Goal: Information Seeking & Learning: Learn about a topic

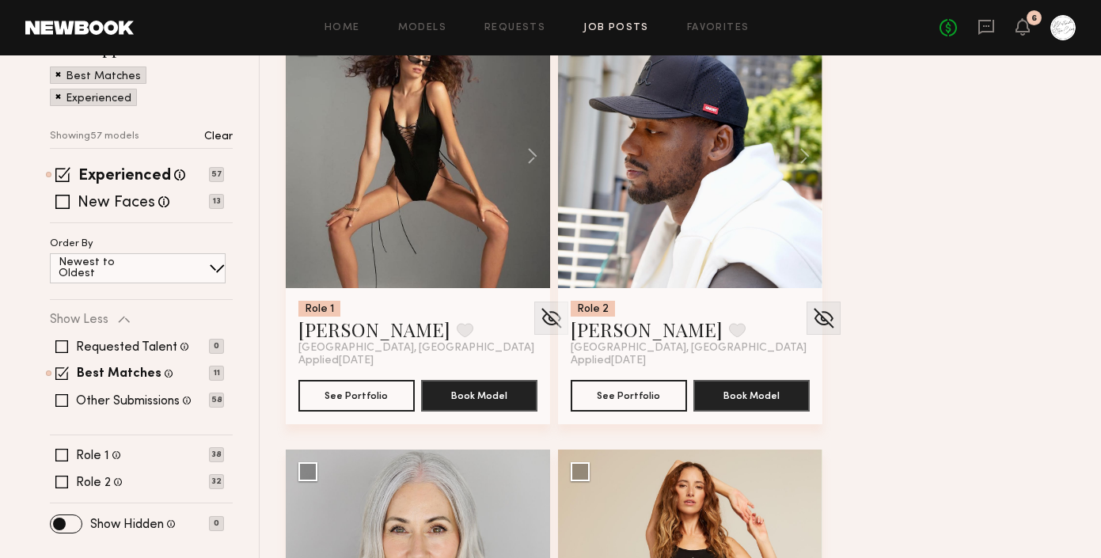
scroll to position [242, 0]
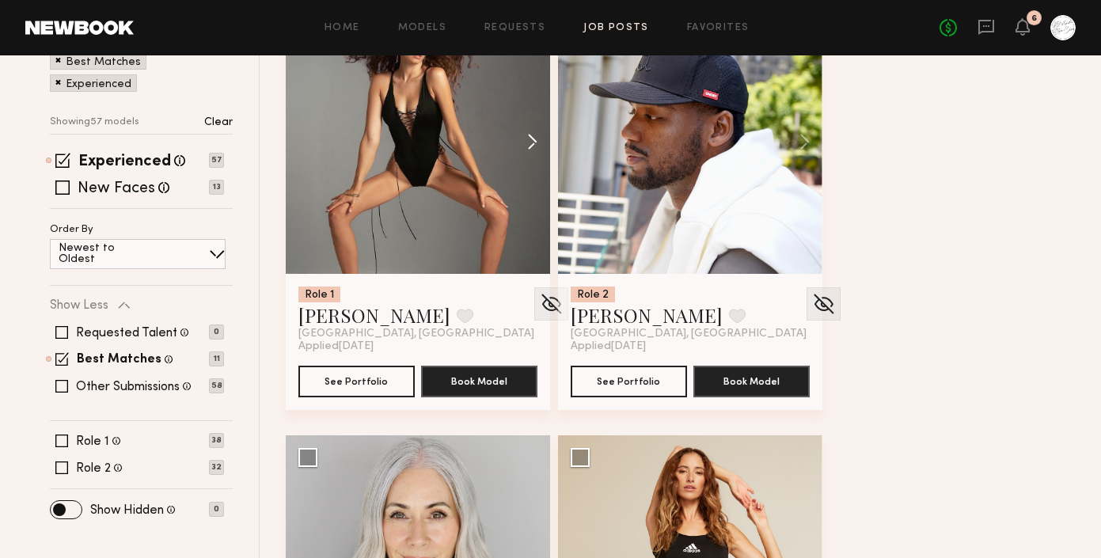
click at [531, 143] on button at bounding box center [524, 141] width 51 height 264
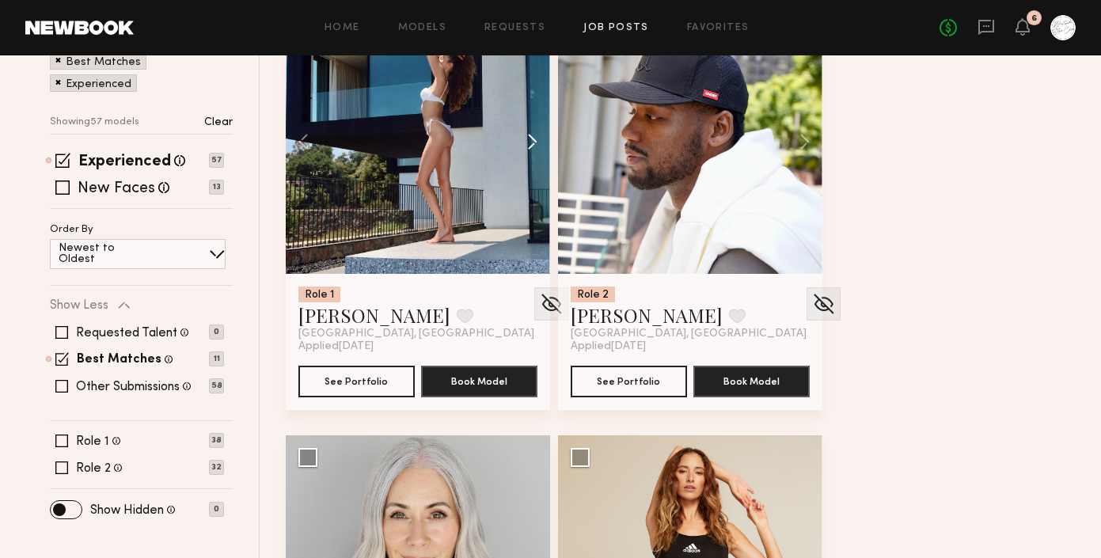
click at [531, 143] on button at bounding box center [524, 141] width 51 height 264
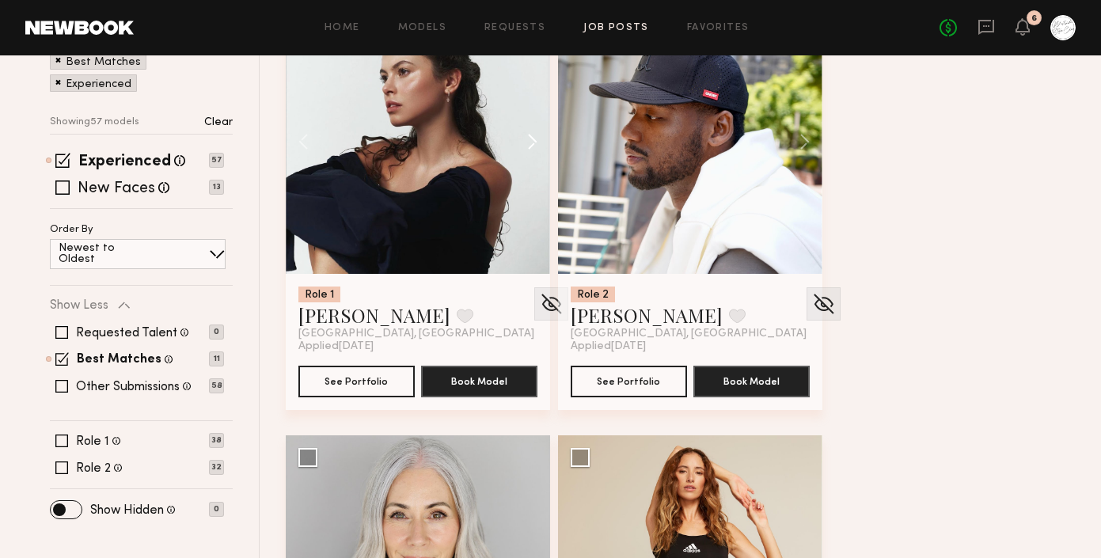
click at [531, 143] on button at bounding box center [524, 141] width 51 height 264
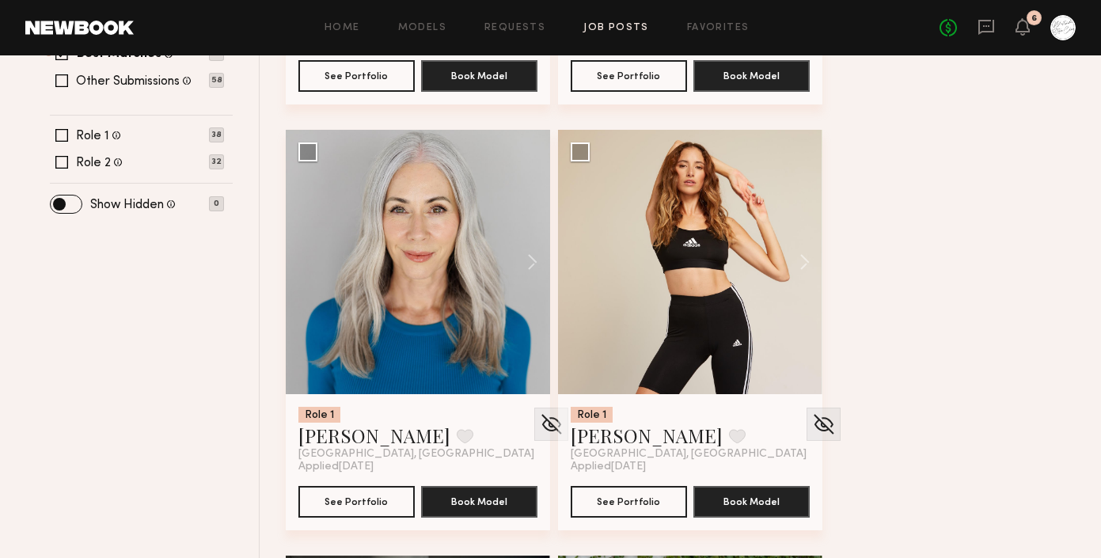
scroll to position [550, 0]
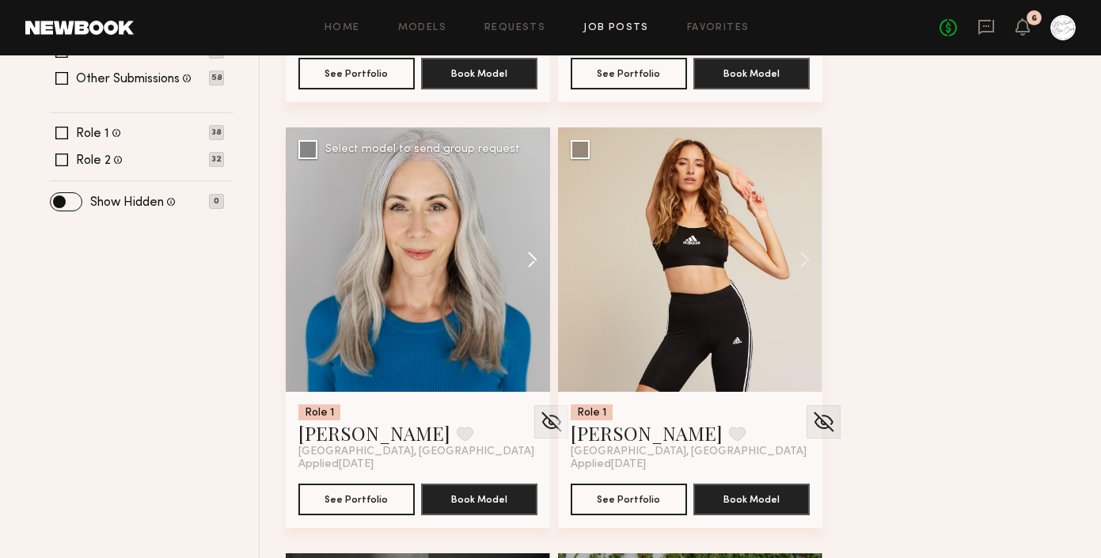
click at [520, 252] on button at bounding box center [524, 259] width 51 height 264
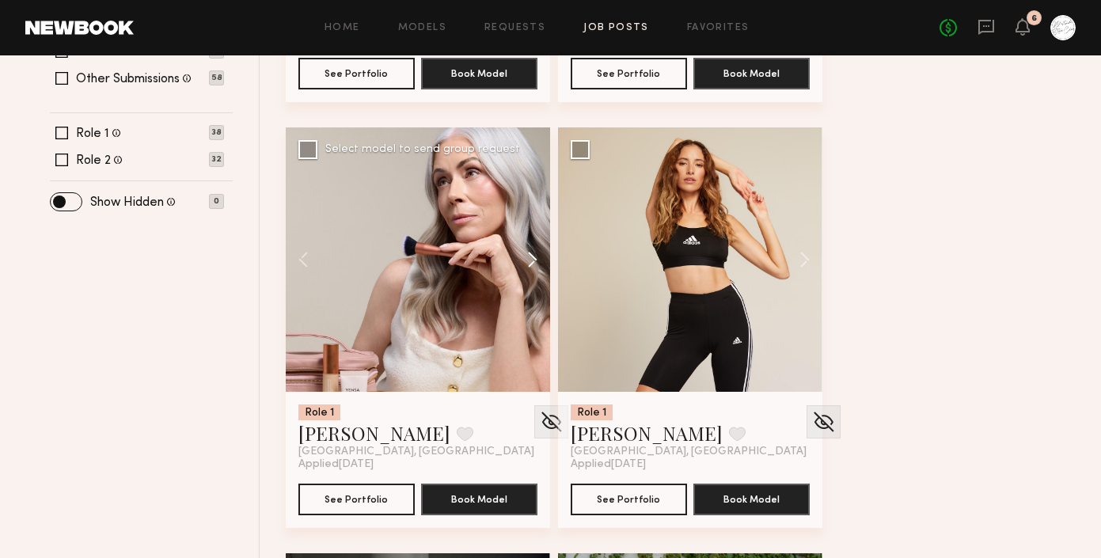
click at [526, 258] on button at bounding box center [524, 259] width 51 height 264
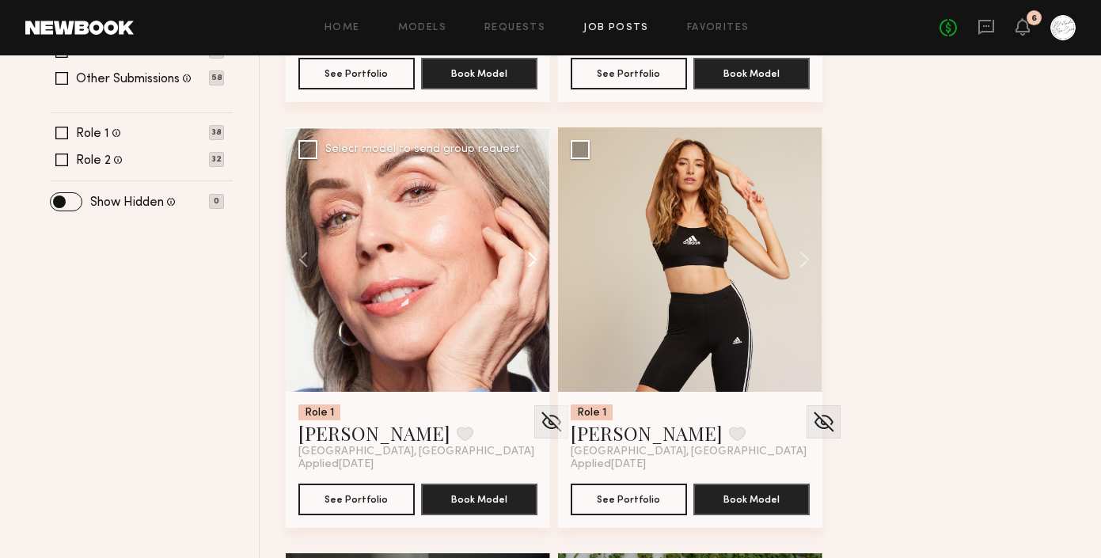
click at [526, 258] on button at bounding box center [524, 259] width 51 height 264
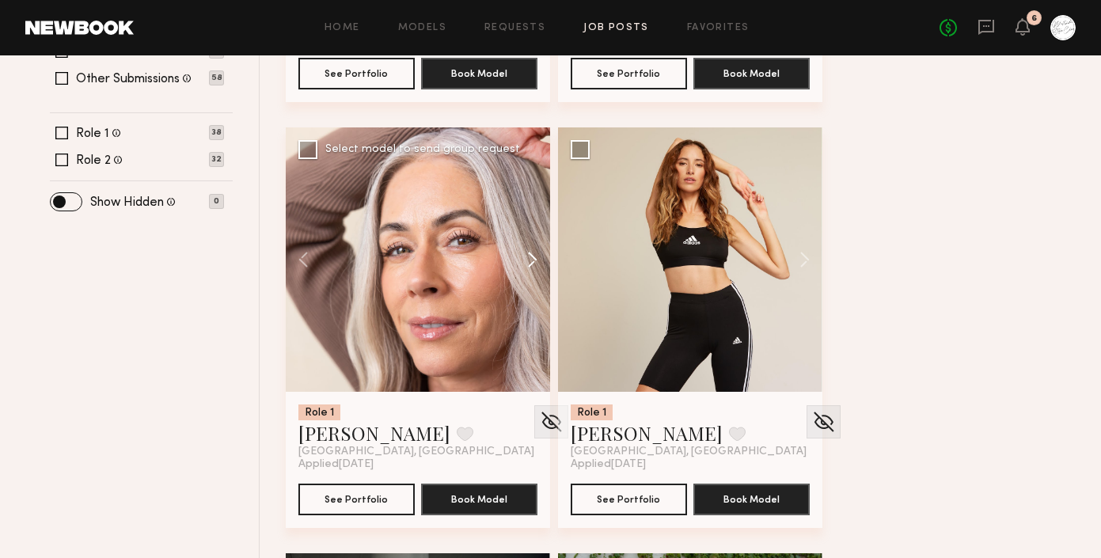
click at [526, 258] on button at bounding box center [524, 259] width 51 height 264
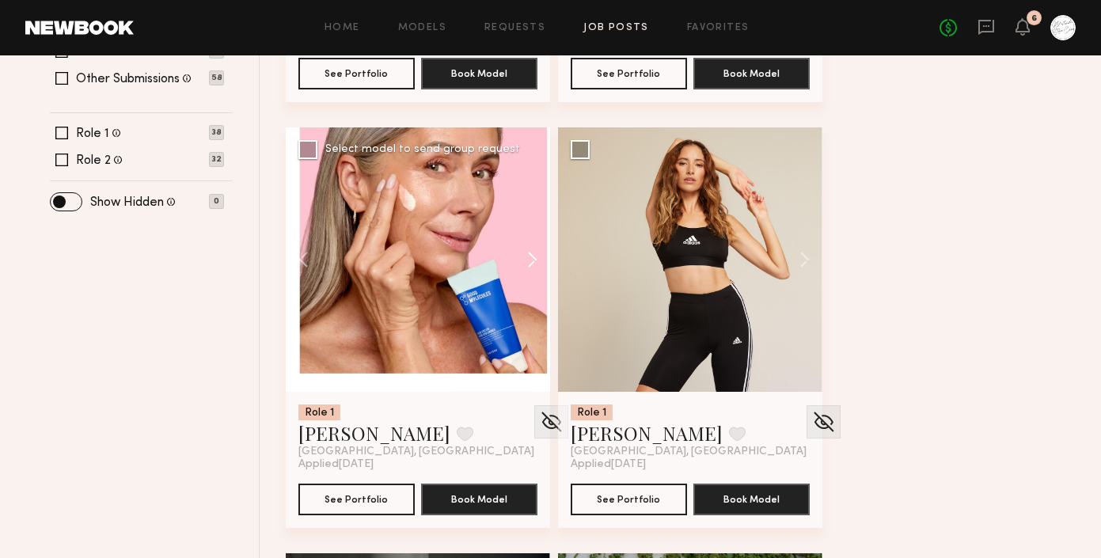
click at [526, 258] on button at bounding box center [524, 259] width 51 height 264
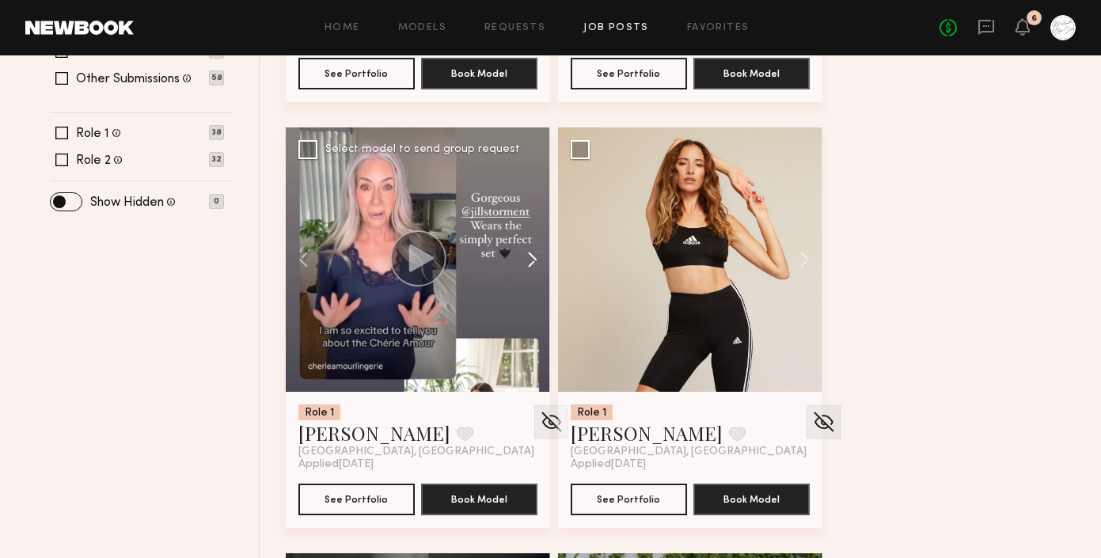
click at [526, 258] on button at bounding box center [524, 259] width 51 height 264
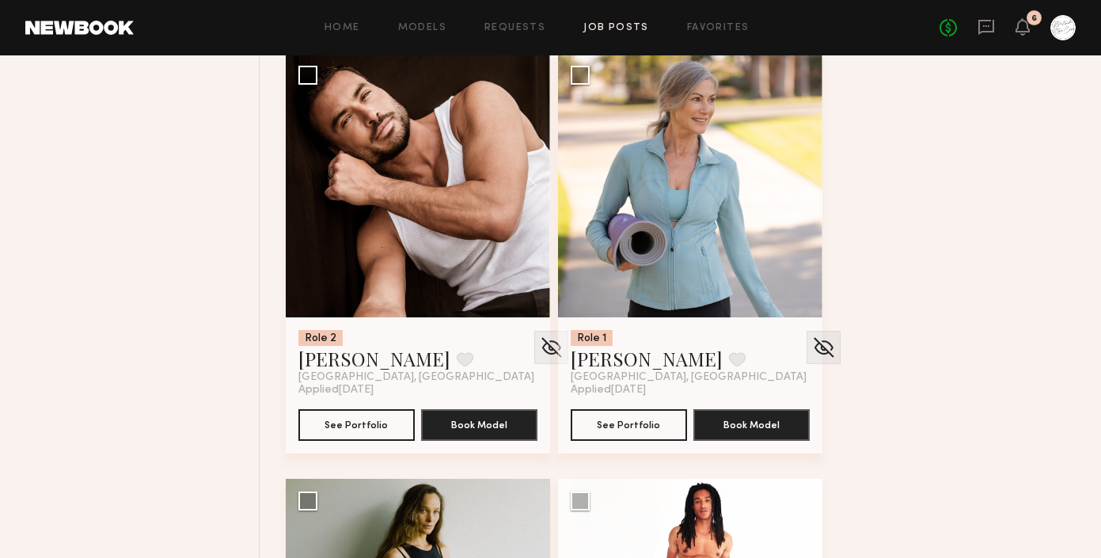
scroll to position [4459, 0]
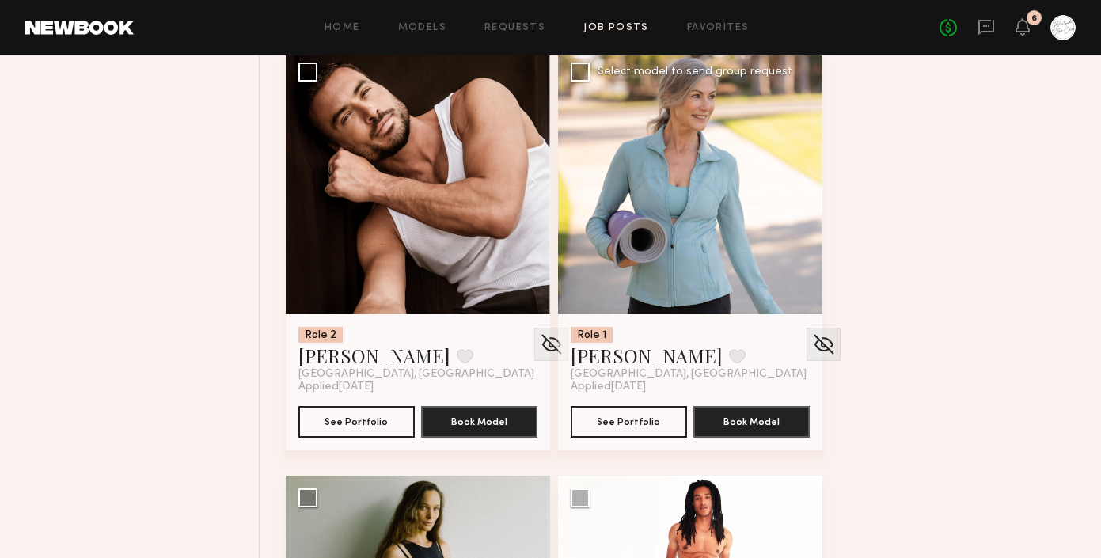
click at [804, 209] on button at bounding box center [797, 182] width 51 height 264
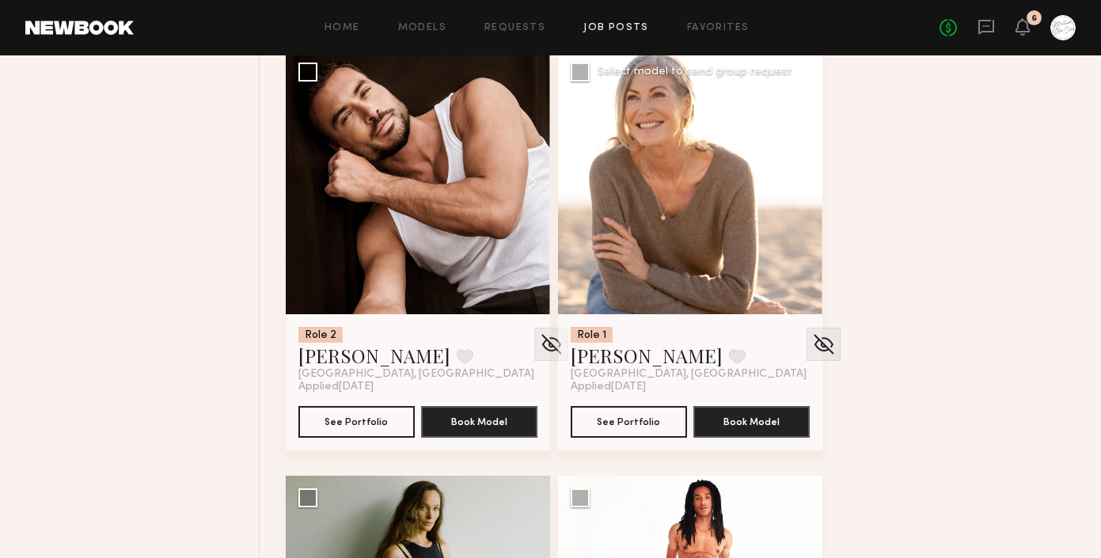
click at [804, 209] on button at bounding box center [797, 182] width 51 height 264
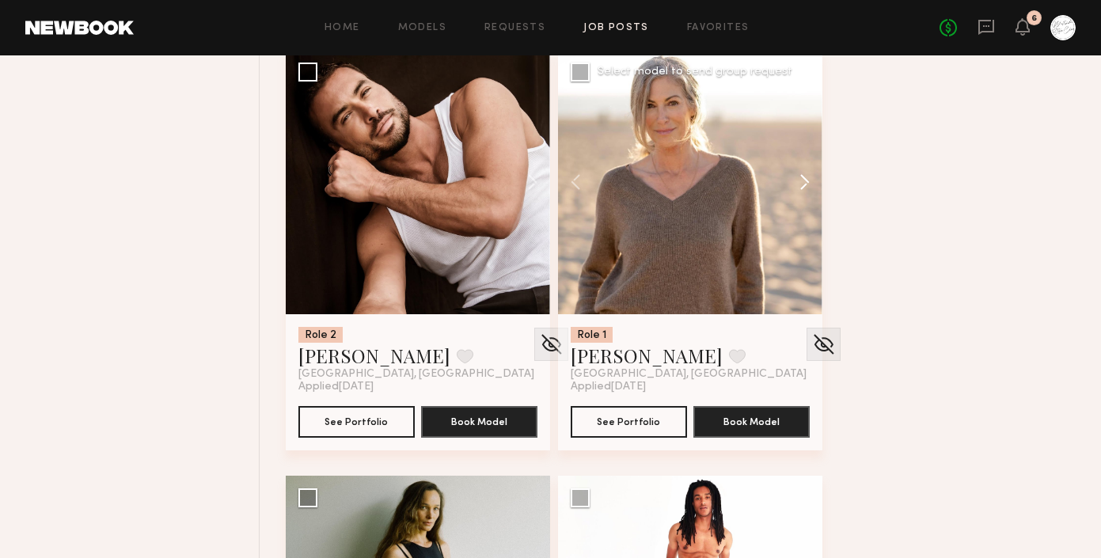
click at [804, 209] on button at bounding box center [797, 182] width 51 height 264
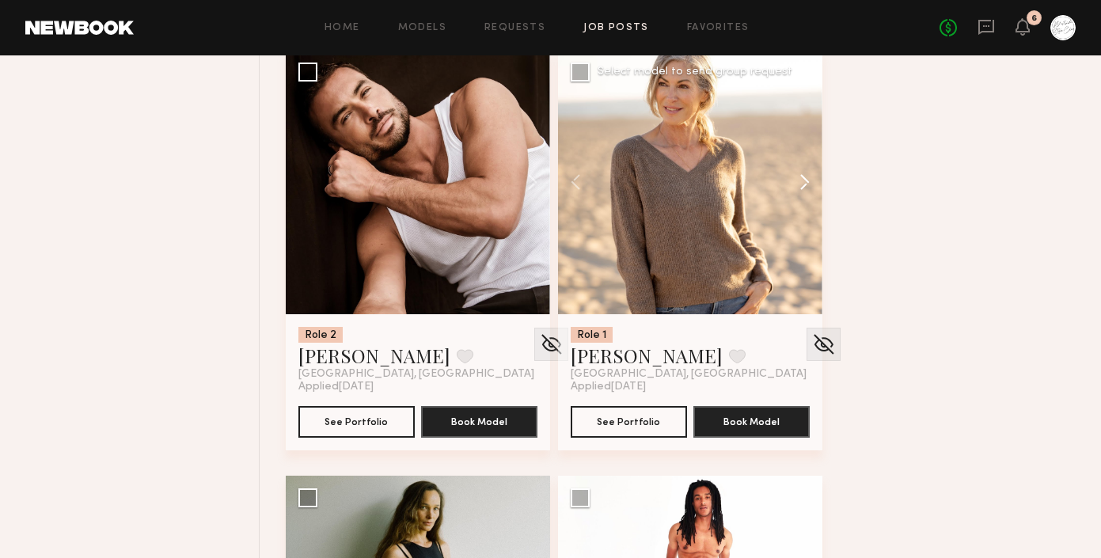
click at [804, 209] on button at bounding box center [797, 182] width 51 height 264
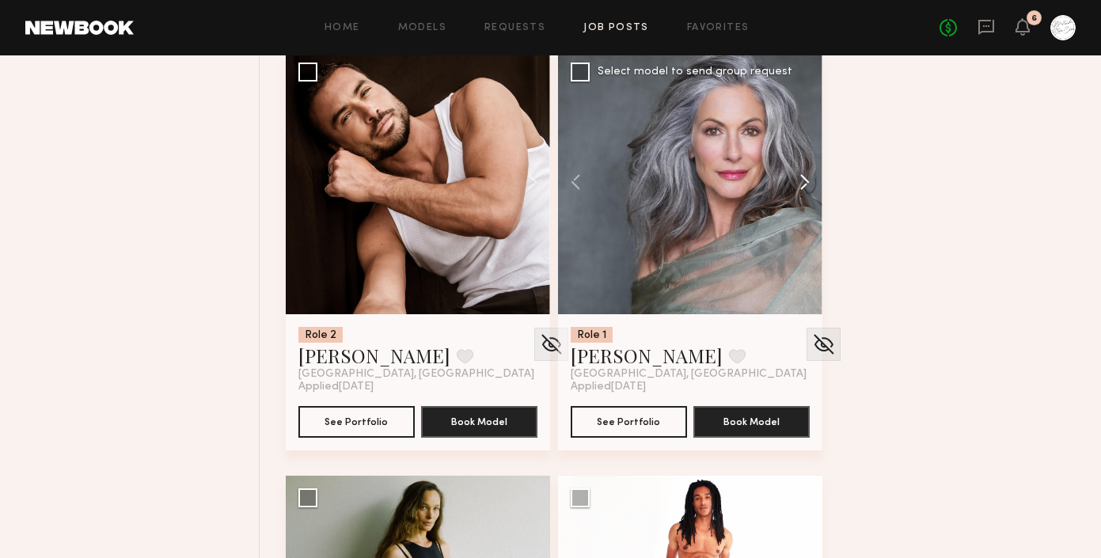
click at [804, 209] on button at bounding box center [797, 182] width 51 height 264
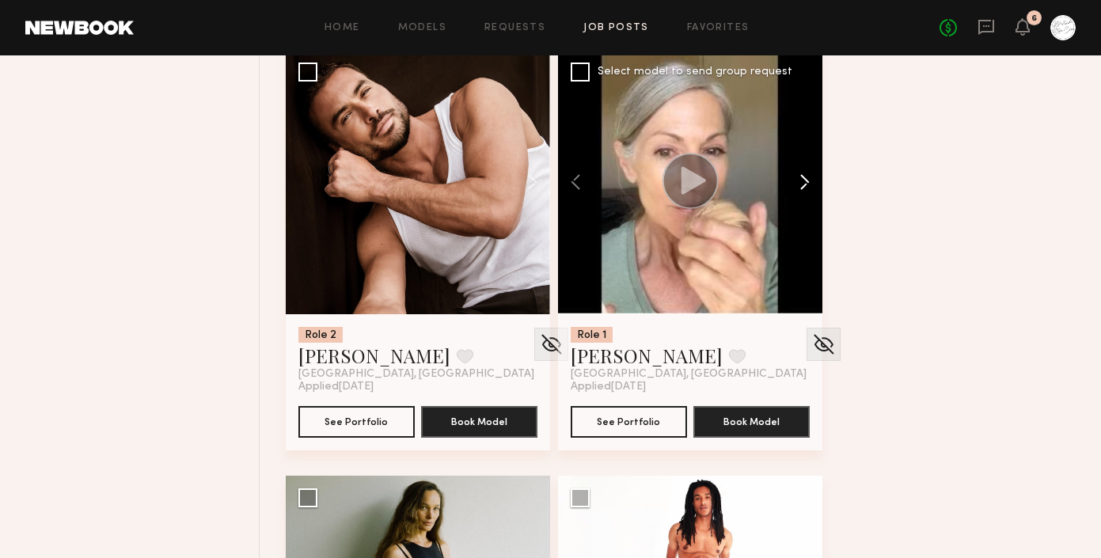
click at [804, 209] on button at bounding box center [797, 182] width 51 height 264
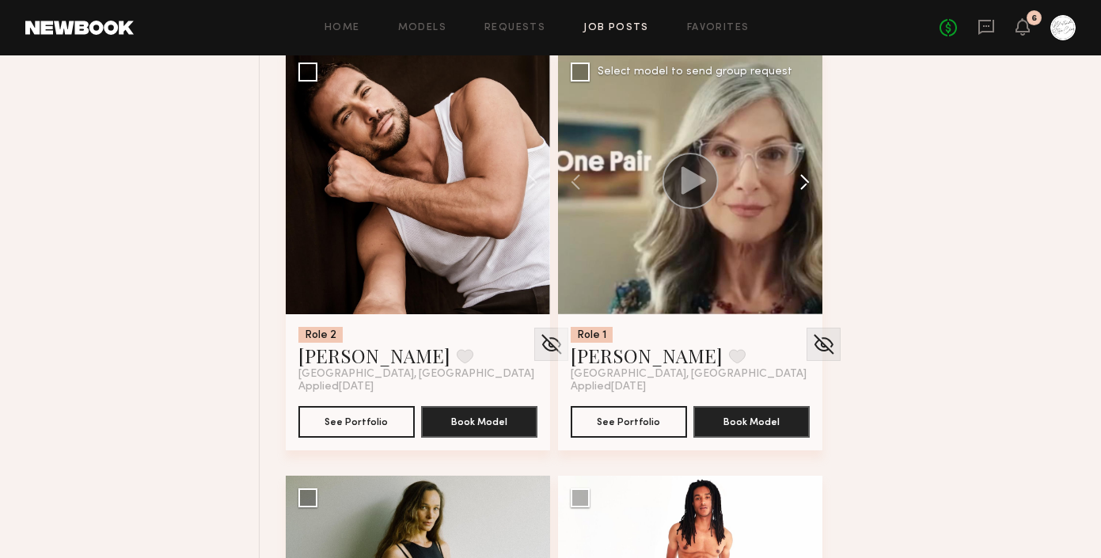
click at [804, 209] on button at bounding box center [797, 182] width 51 height 264
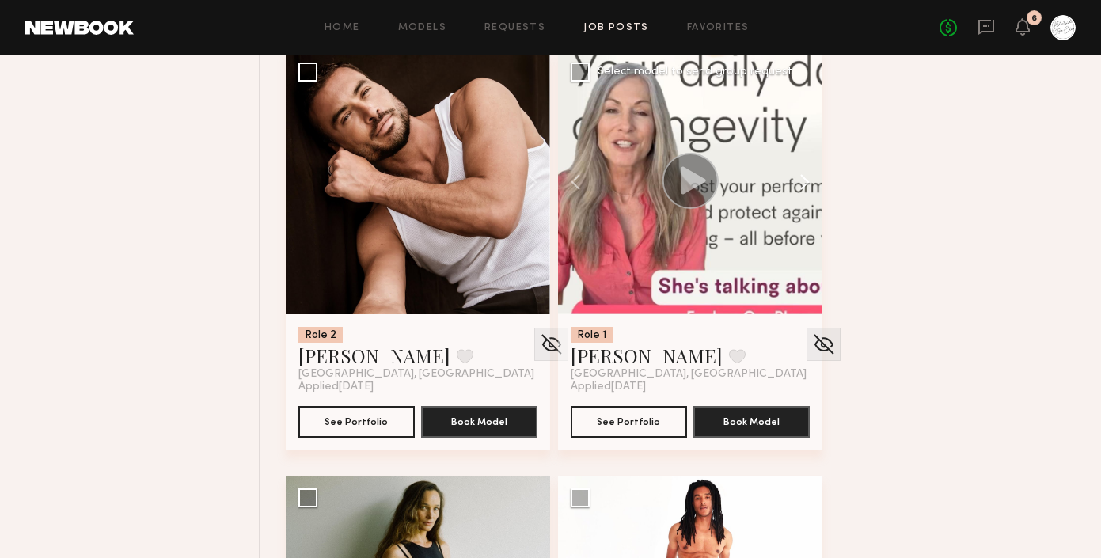
click at [804, 209] on button at bounding box center [797, 182] width 51 height 264
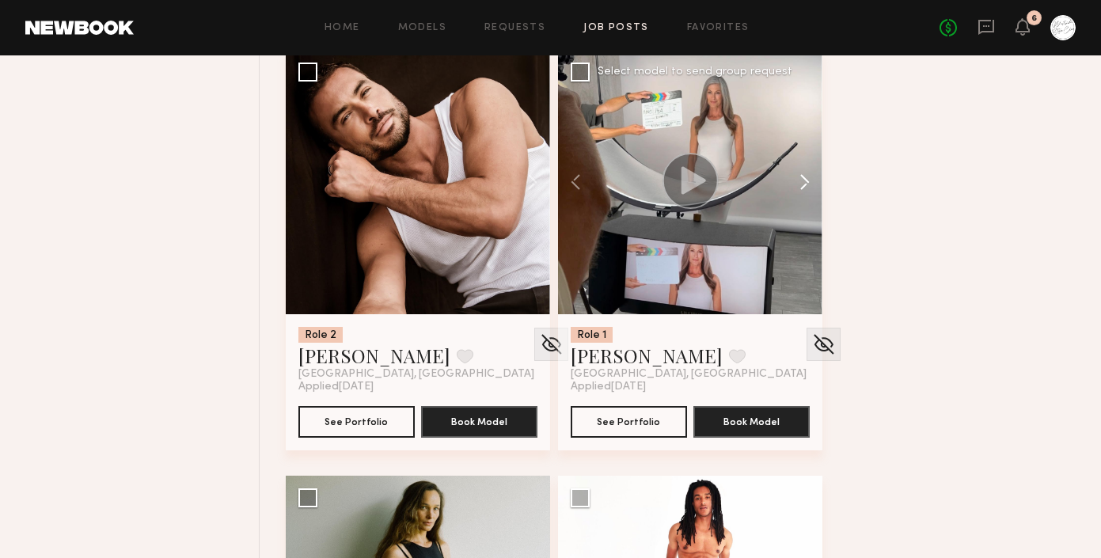
click at [804, 209] on button at bounding box center [797, 182] width 51 height 264
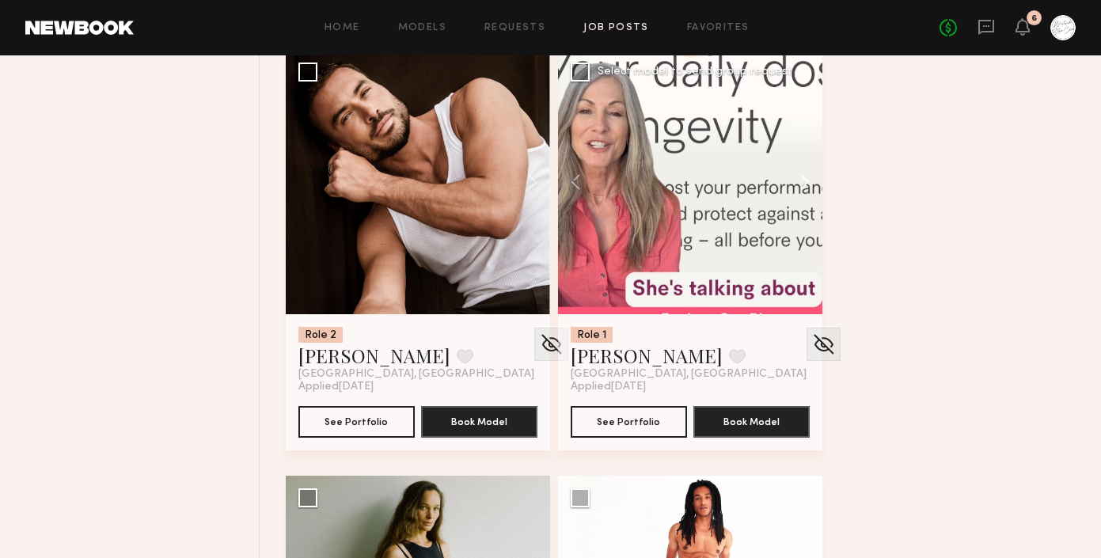
click at [804, 208] on button at bounding box center [797, 182] width 51 height 264
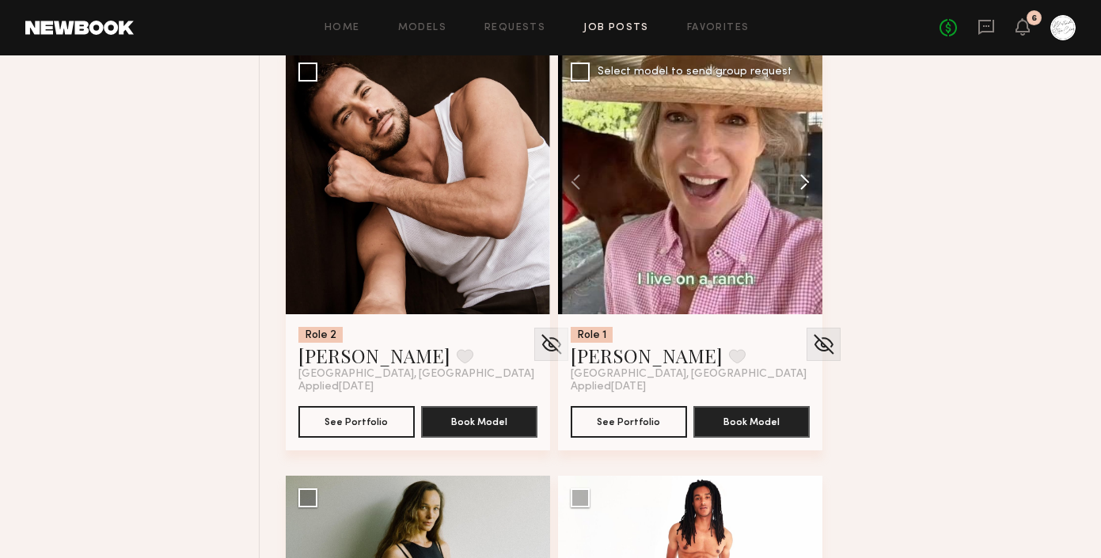
click at [804, 208] on button at bounding box center [797, 182] width 51 height 264
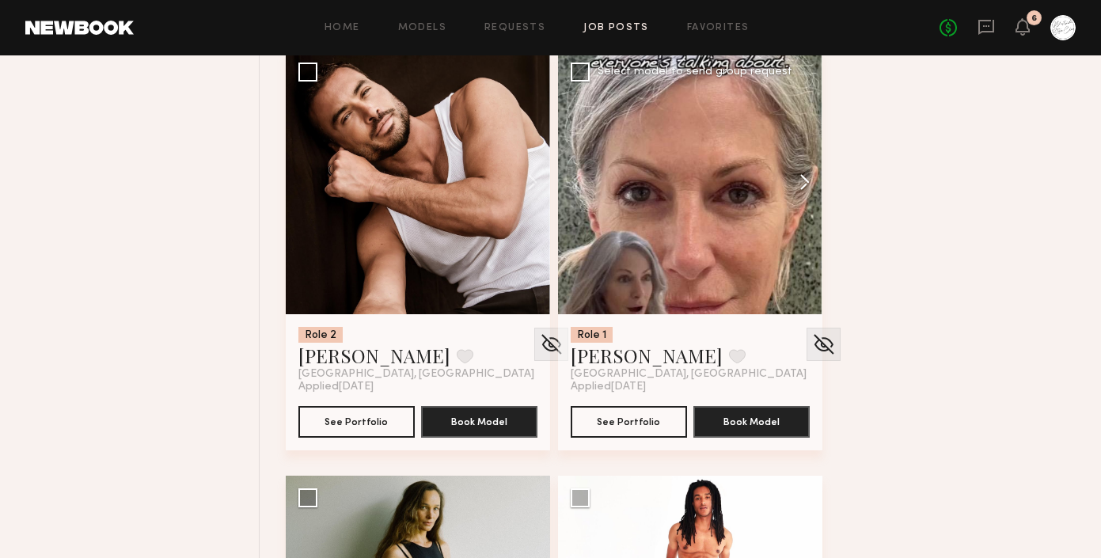
click at [804, 208] on button at bounding box center [797, 182] width 51 height 264
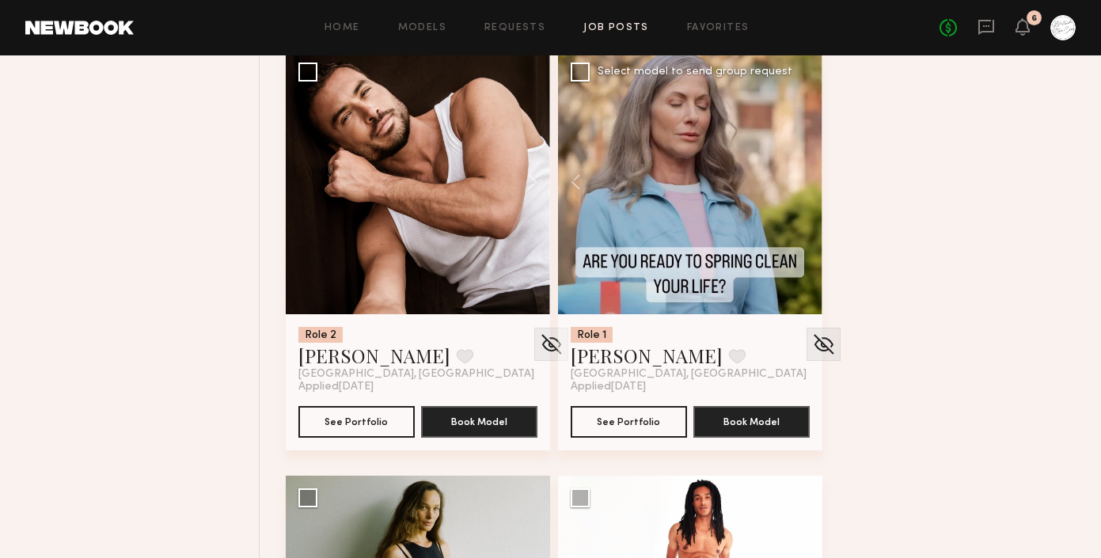
click at [804, 208] on div at bounding box center [690, 182] width 264 height 264
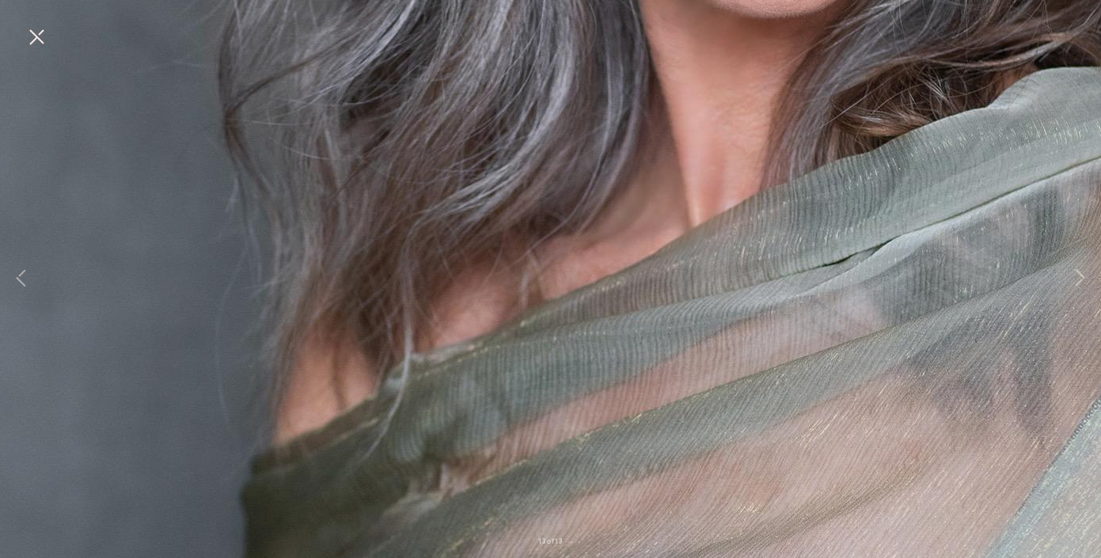
click at [31, 39] on button at bounding box center [36, 38] width 25 height 28
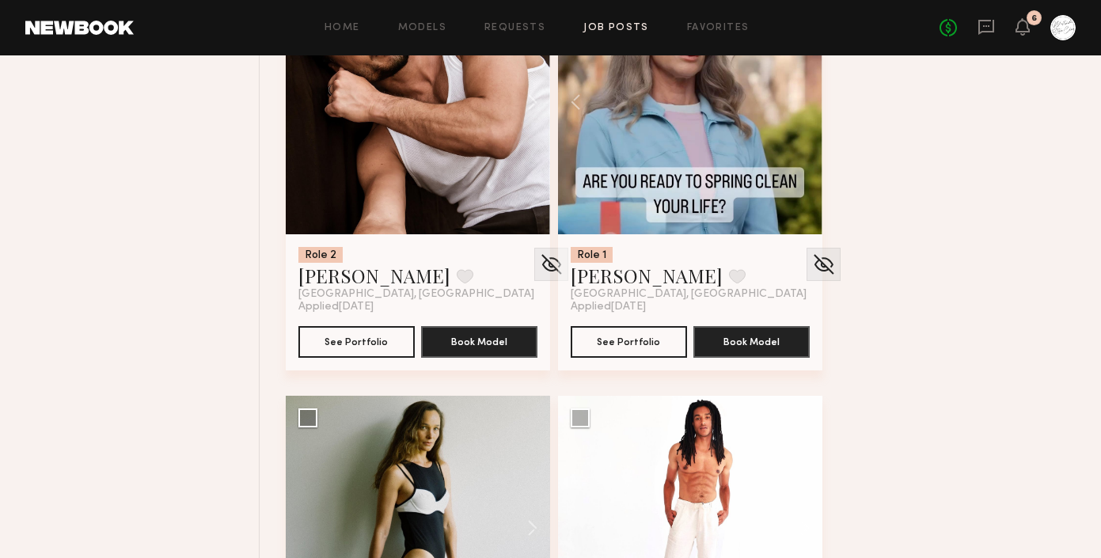
scroll to position [4521, 0]
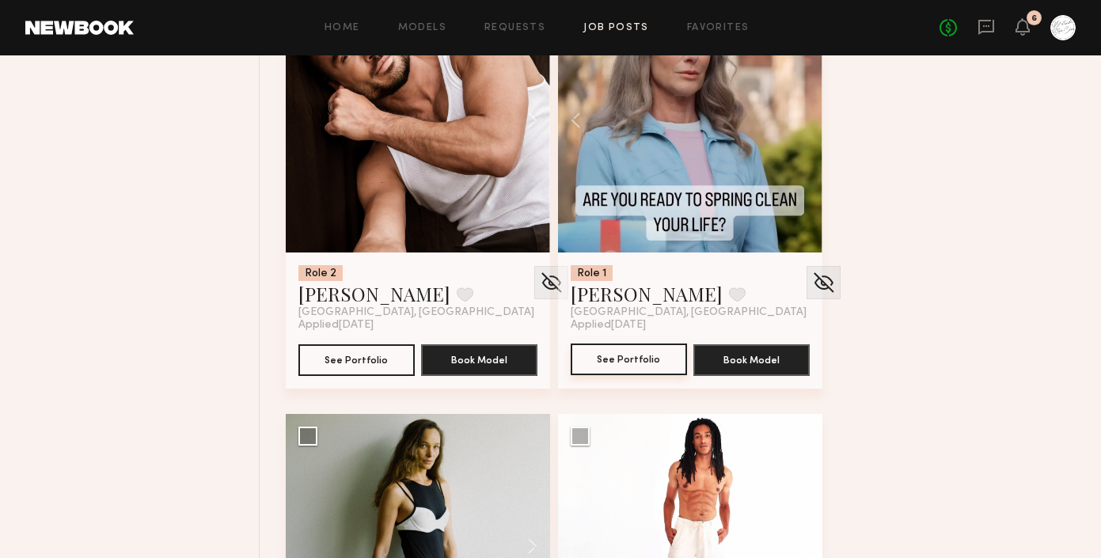
click at [643, 375] on button "See Portfolio" at bounding box center [629, 359] width 116 height 32
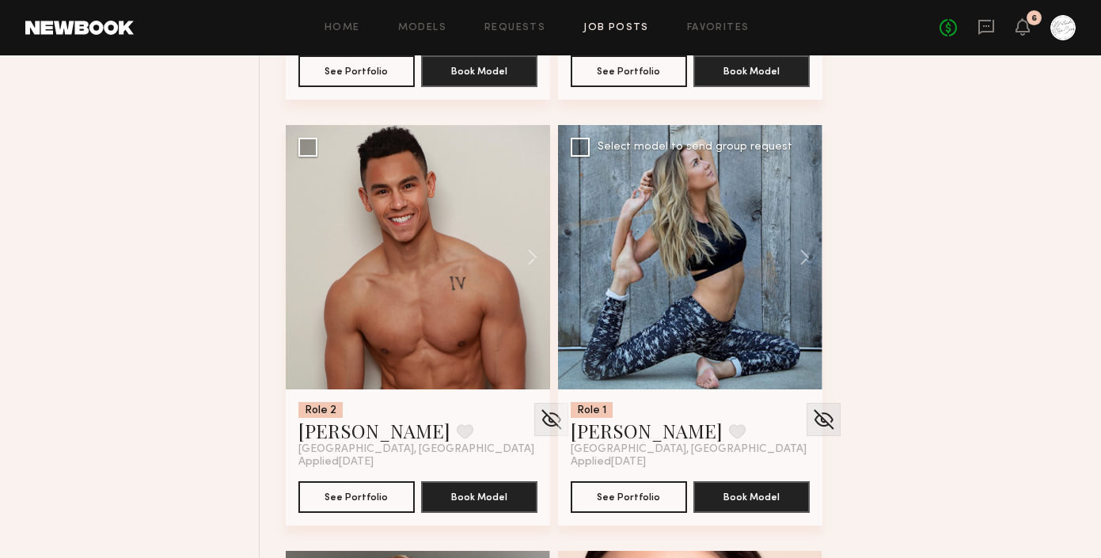
scroll to position [5641, 0]
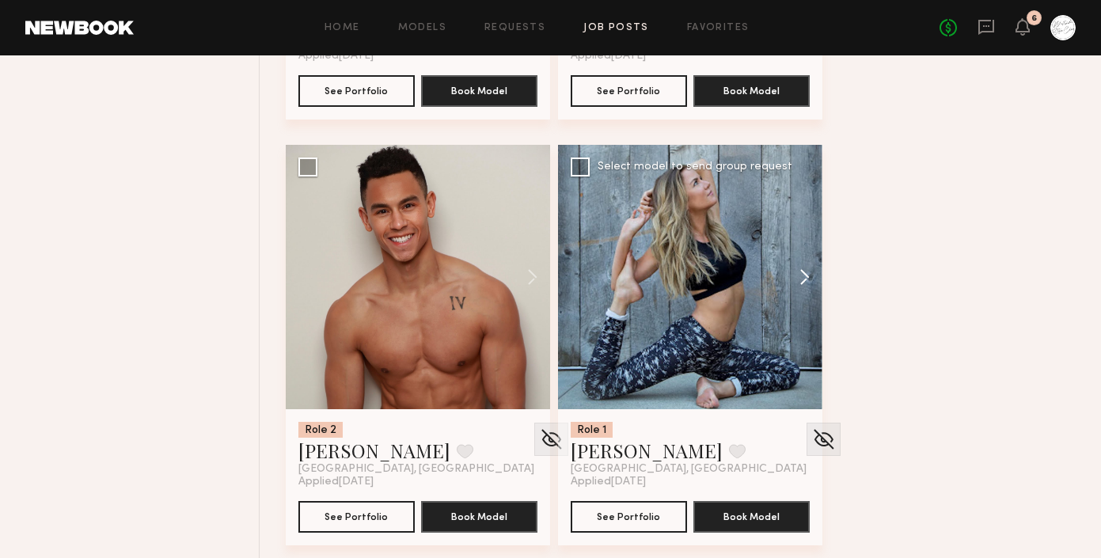
click at [802, 303] on button at bounding box center [797, 277] width 51 height 264
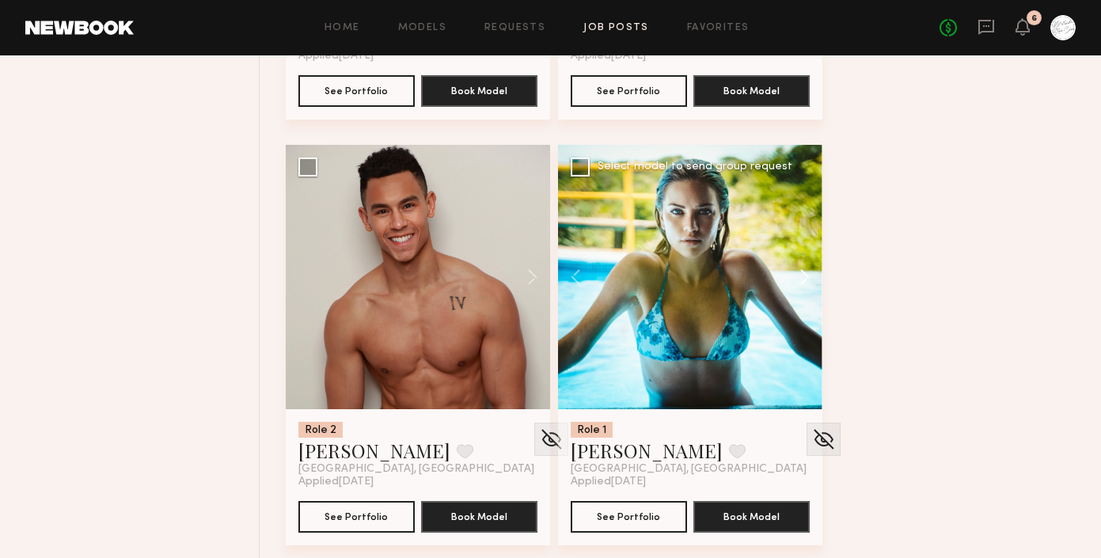
click at [802, 303] on button at bounding box center [797, 277] width 51 height 264
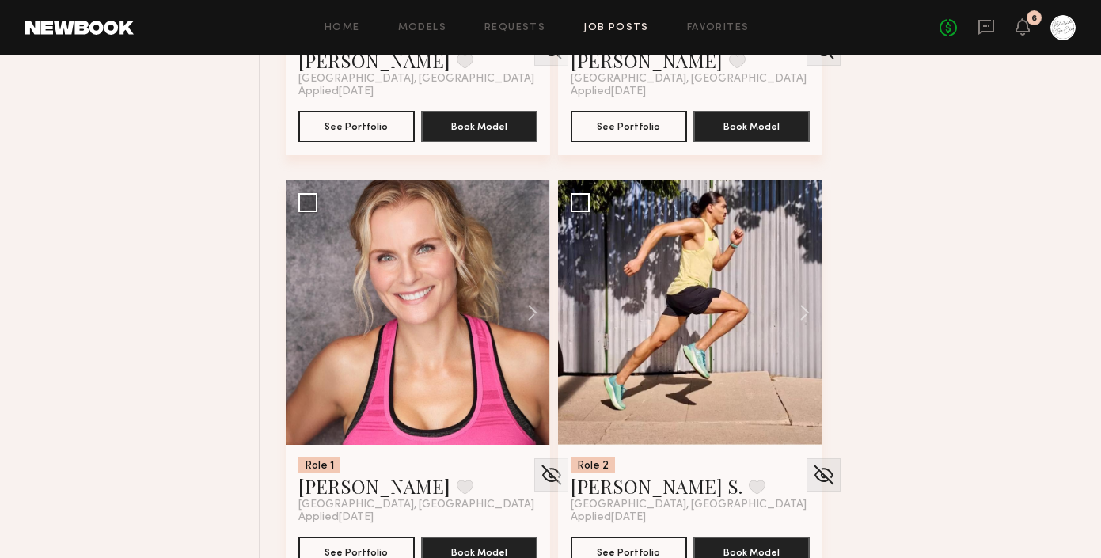
scroll to position [5181, 0]
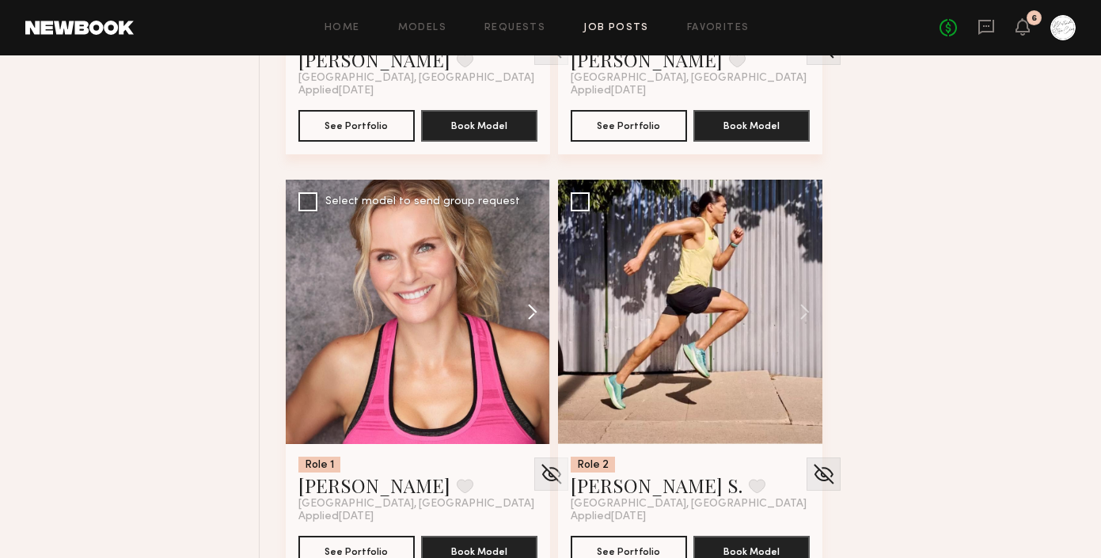
click at [529, 335] on button at bounding box center [524, 312] width 51 height 264
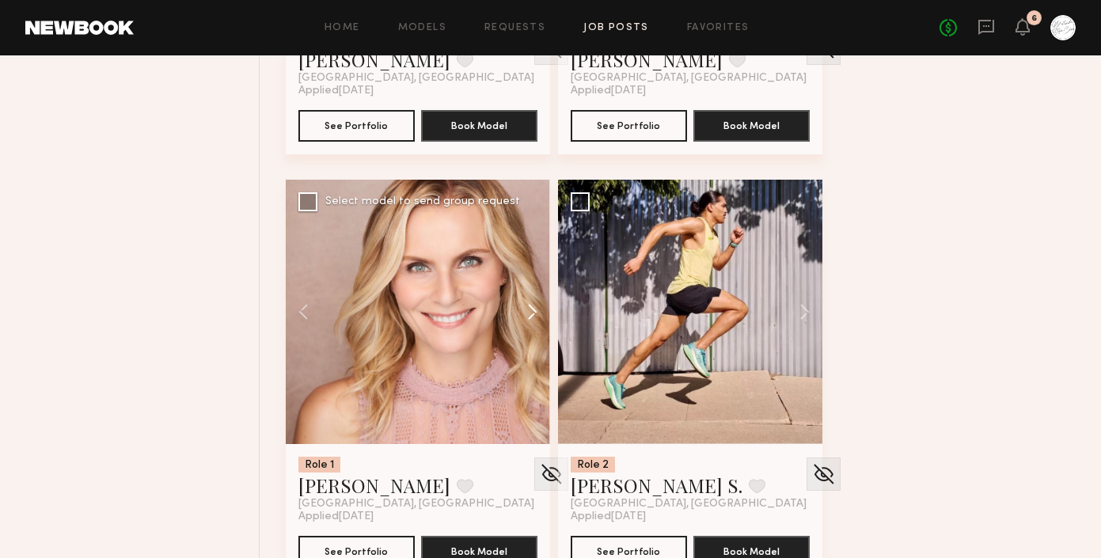
click at [529, 335] on button at bounding box center [524, 312] width 51 height 264
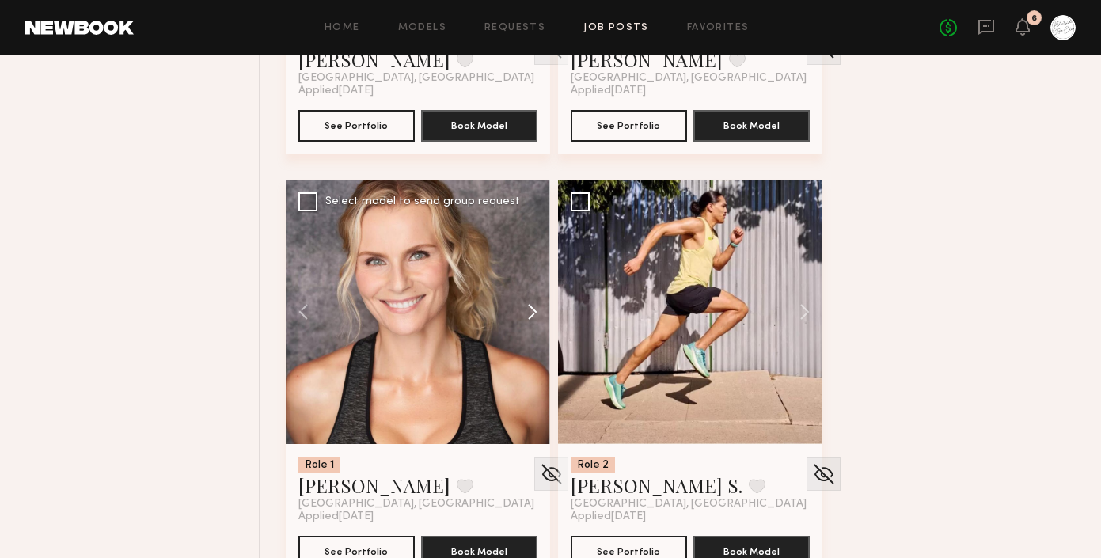
click at [529, 335] on button at bounding box center [524, 312] width 51 height 264
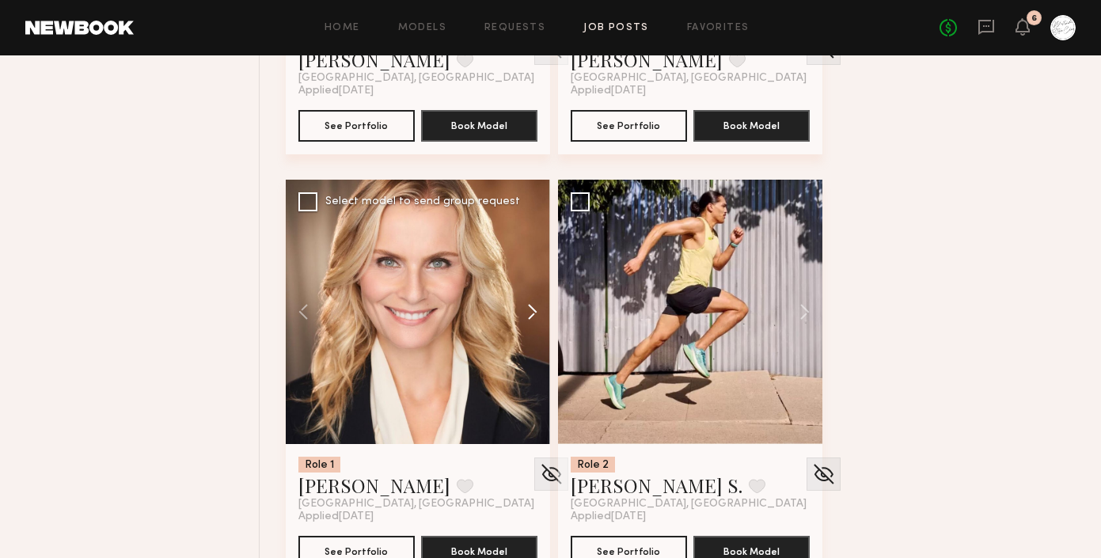
click at [529, 335] on button at bounding box center [524, 312] width 51 height 264
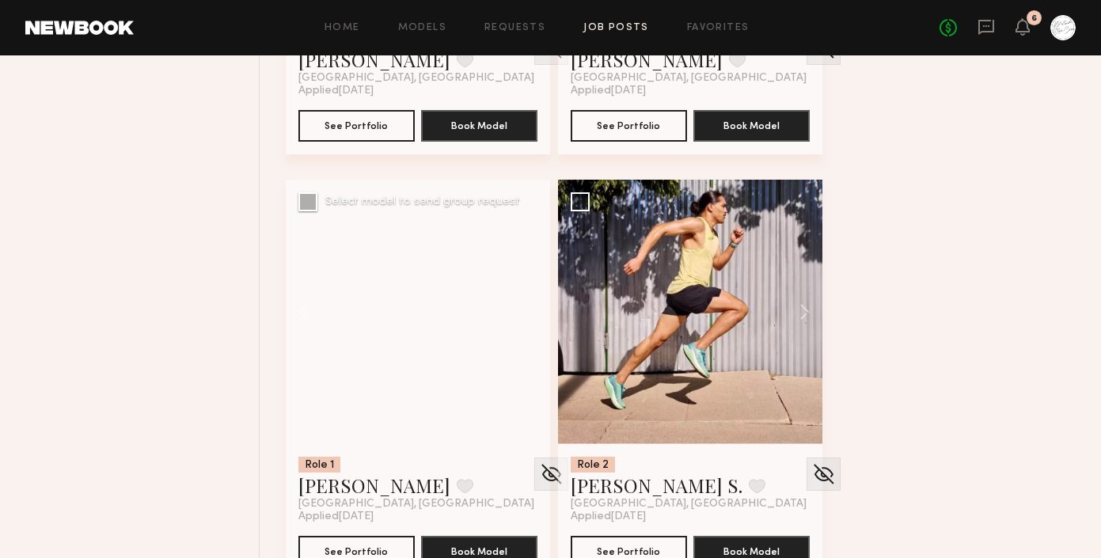
click at [529, 335] on div at bounding box center [418, 312] width 264 height 264
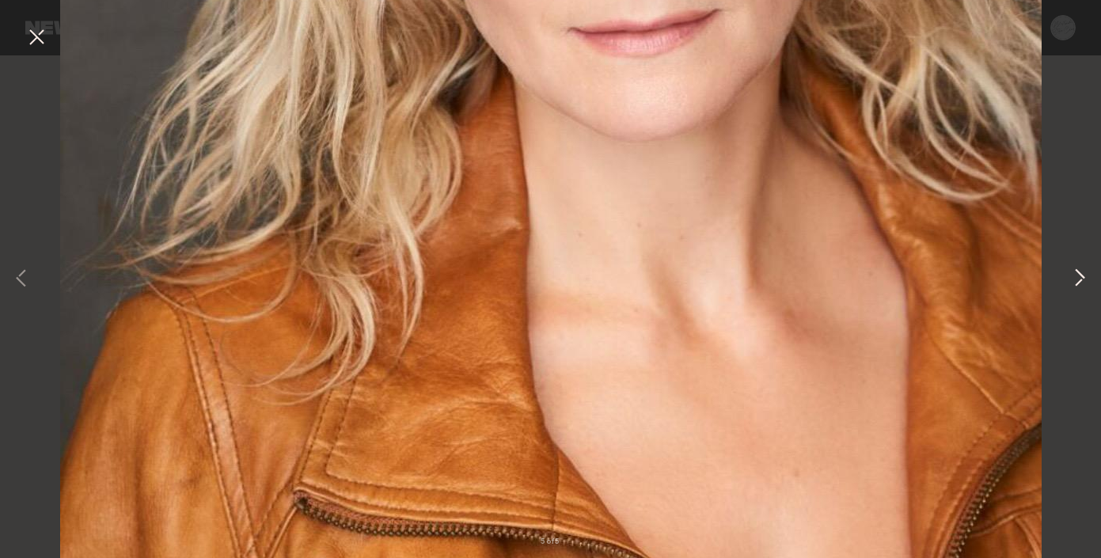
click at [1079, 244] on button at bounding box center [1079, 279] width 19 height 446
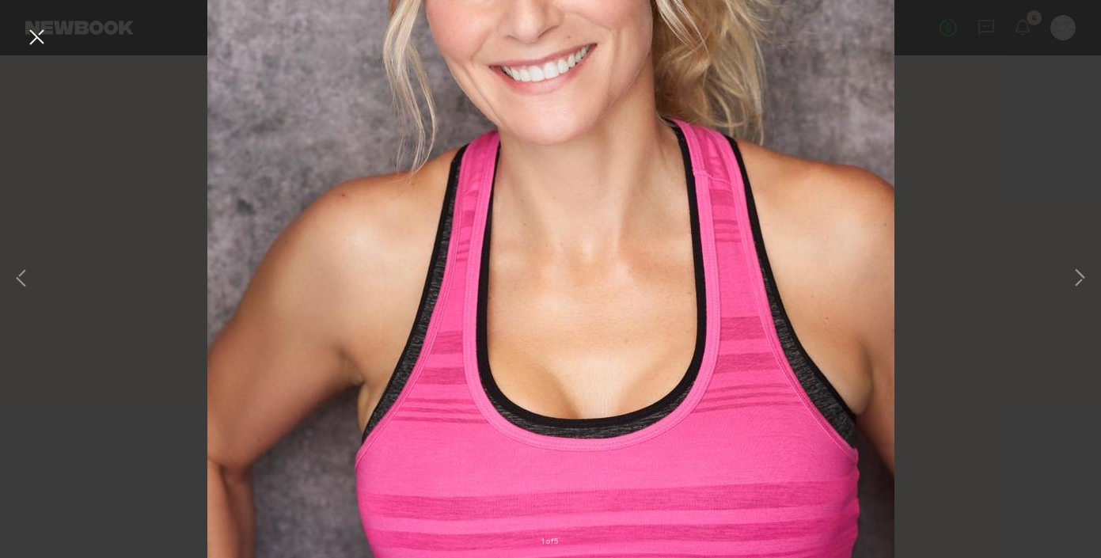
click at [23, 38] on div "1 of 5" at bounding box center [550, 279] width 1101 height 558
click at [33, 37] on button at bounding box center [36, 38] width 25 height 28
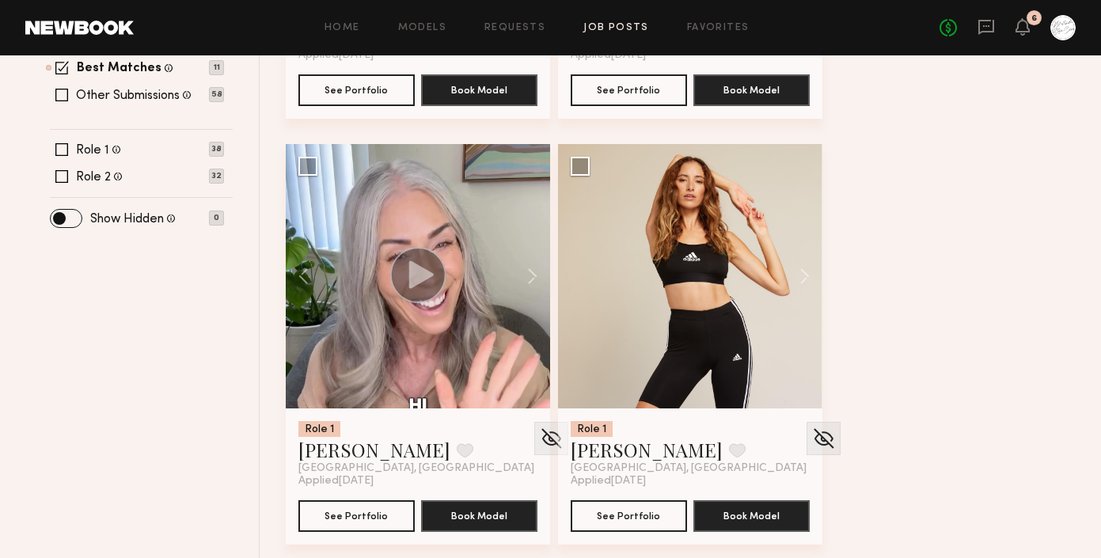
scroll to position [0, 0]
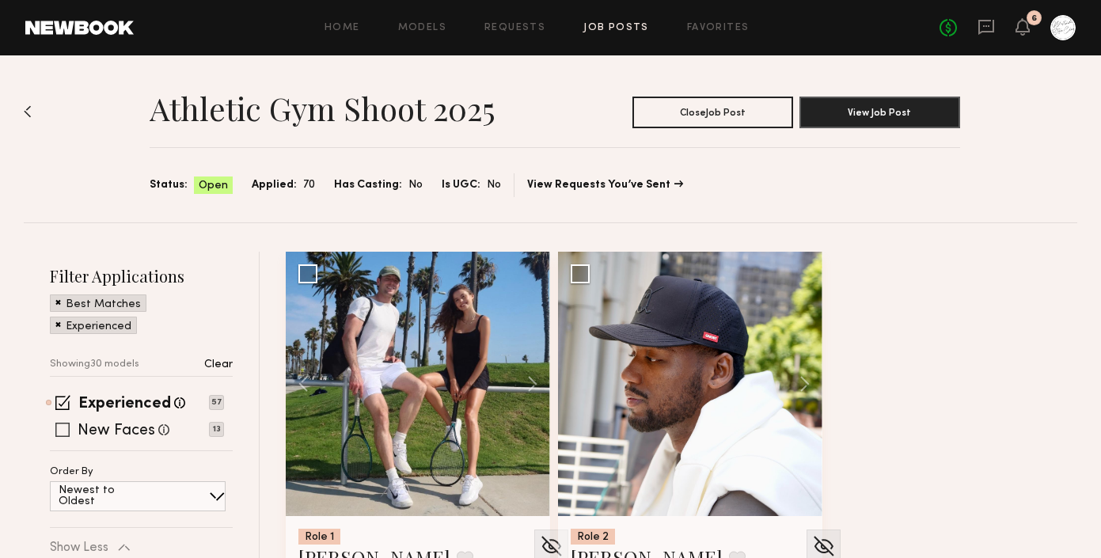
click at [57, 433] on span at bounding box center [62, 430] width 14 height 14
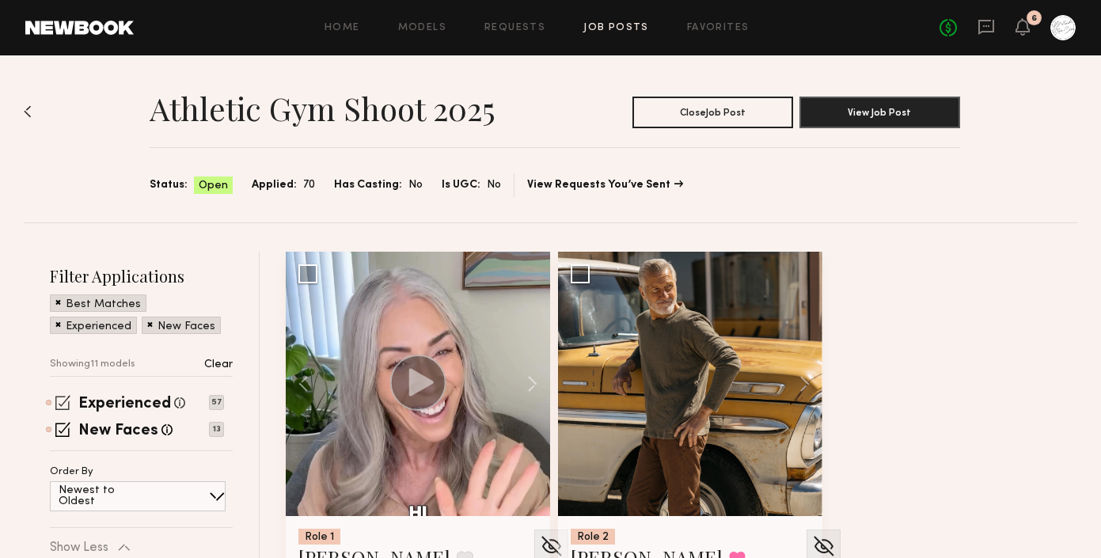
click at [69, 403] on span at bounding box center [62, 402] width 15 height 15
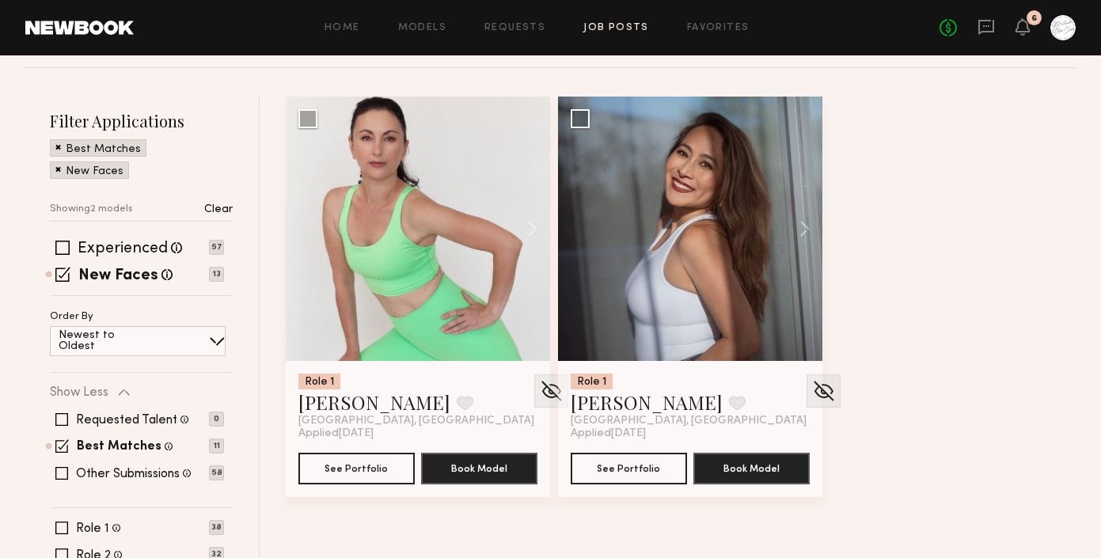
scroll to position [157, 0]
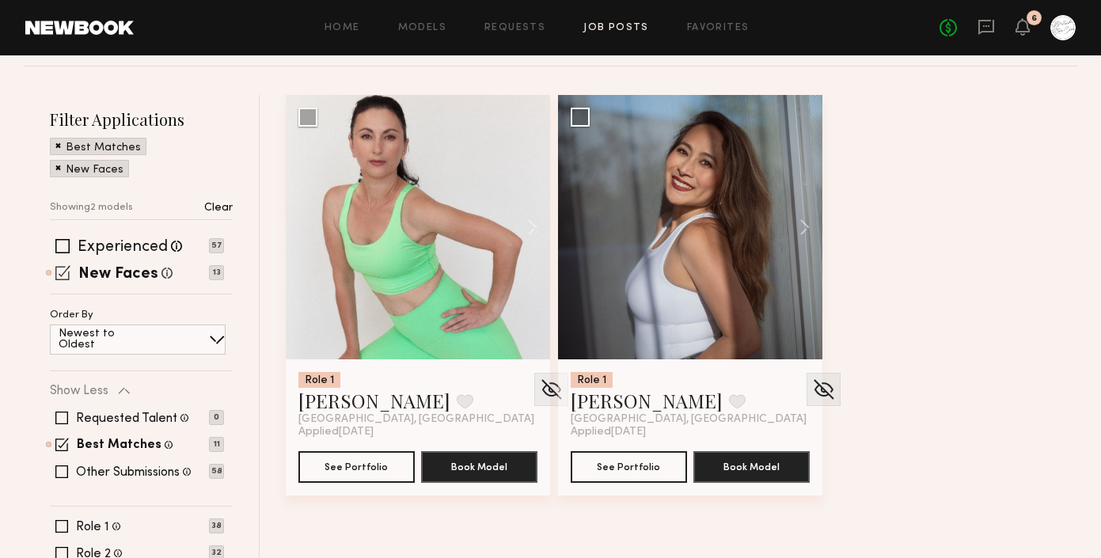
click at [57, 265] on span at bounding box center [62, 272] width 15 height 15
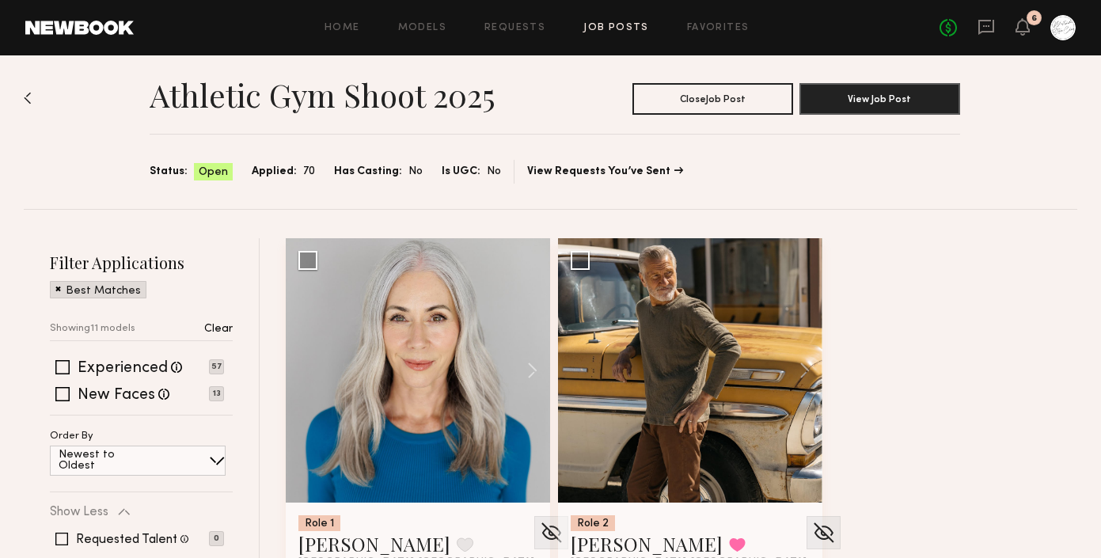
scroll to position [0, 0]
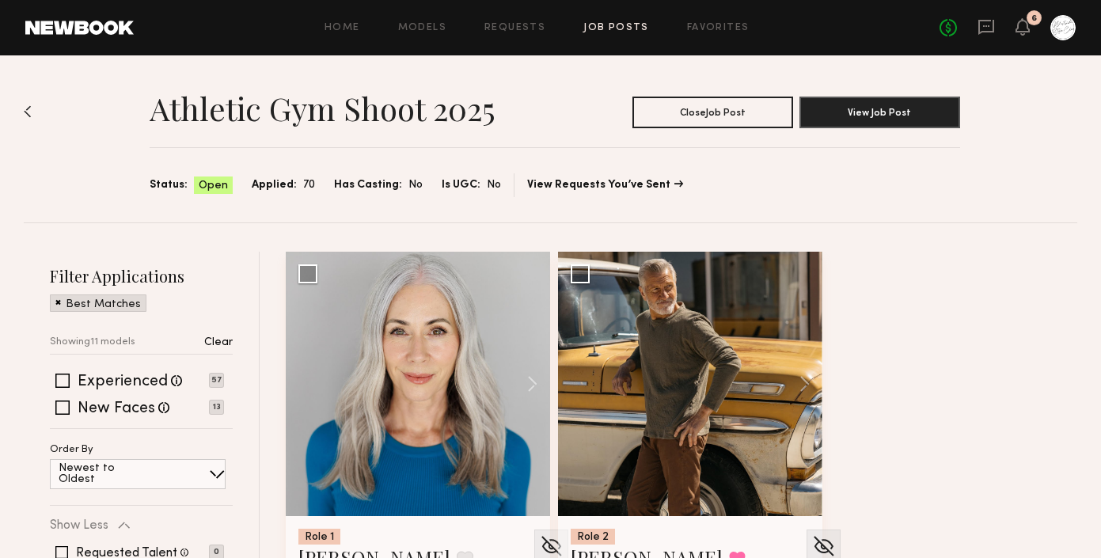
click at [434, 37] on div "Home Models Requests Job Posts Favorites Sign Out No fees up to $5,000 6" at bounding box center [605, 27] width 942 height 25
click at [427, 31] on link "Models" at bounding box center [422, 28] width 48 height 10
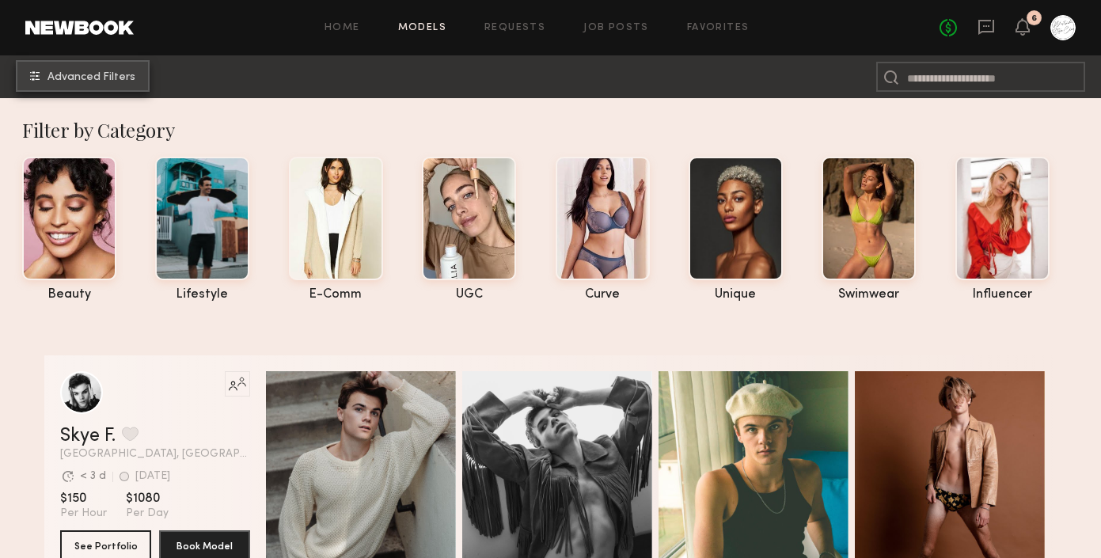
click at [97, 63] on button "Advanced Filters" at bounding box center [83, 76] width 134 height 32
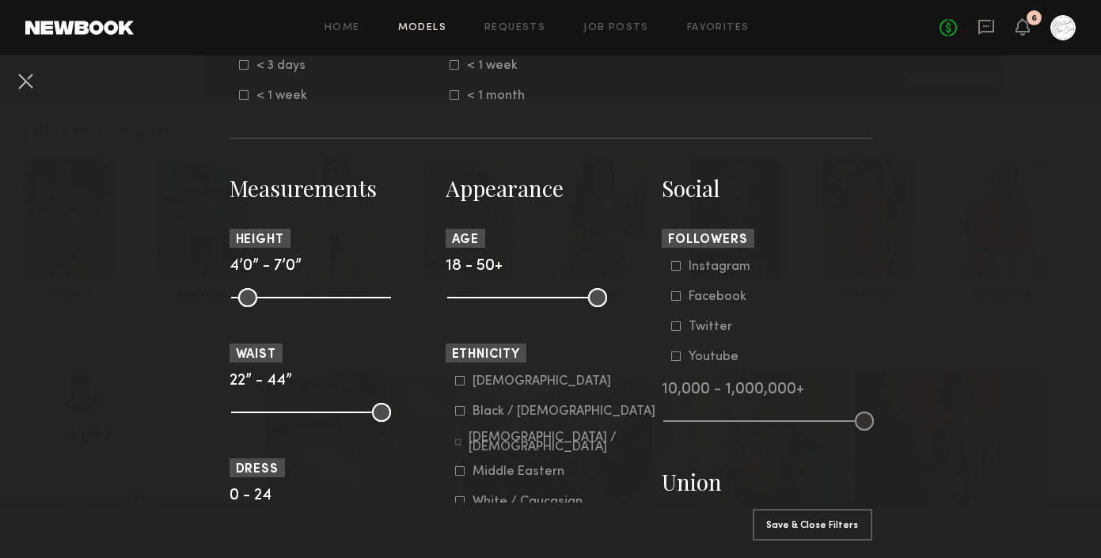
scroll to position [597, 0]
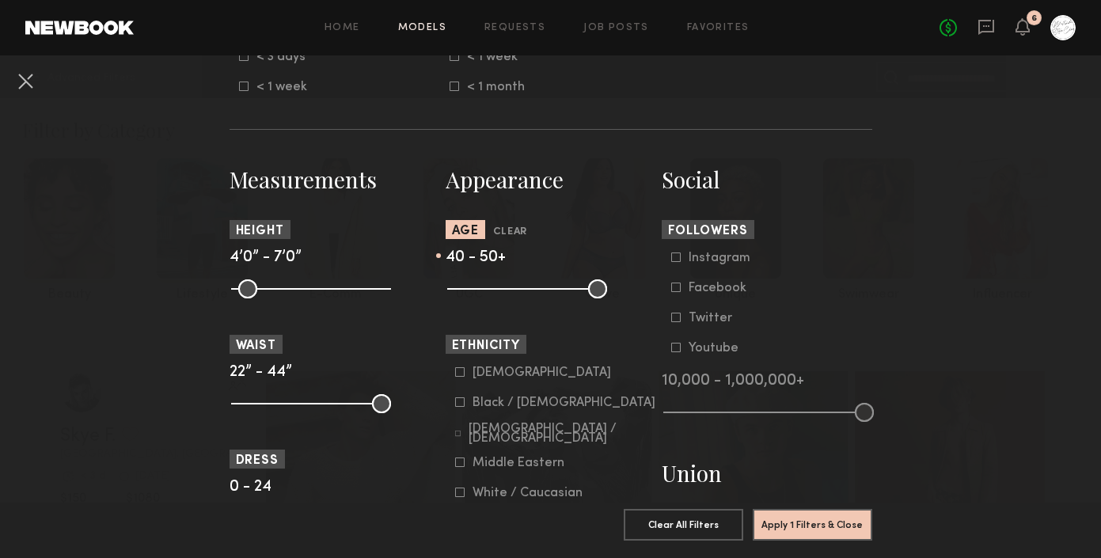
drag, startPoint x: 459, startPoint y: 302, endPoint x: 555, endPoint y: 309, distance: 96.0
type input "**"
click at [555, 298] on input "range" at bounding box center [527, 288] width 160 height 19
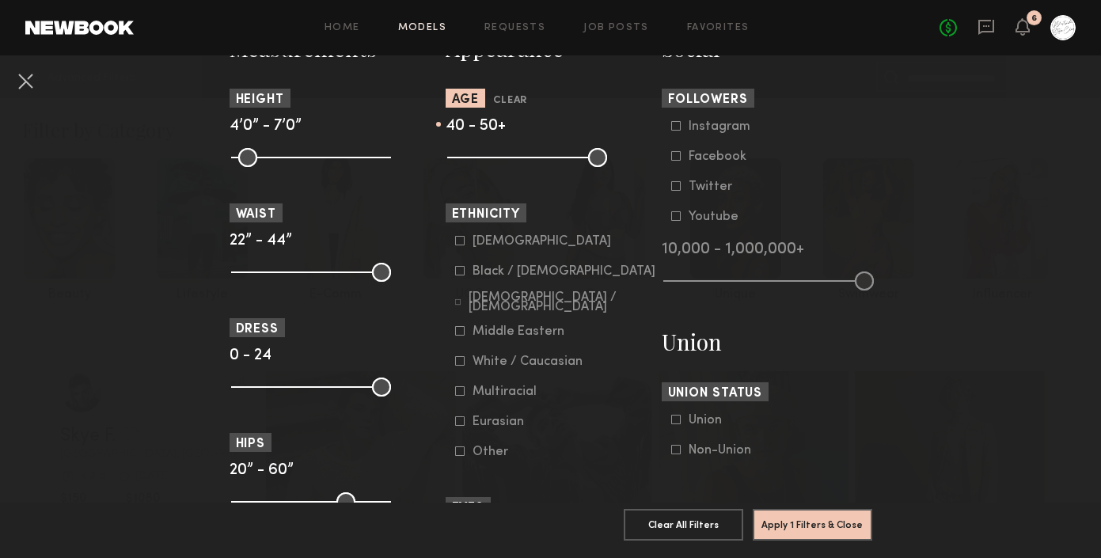
scroll to position [734, 0]
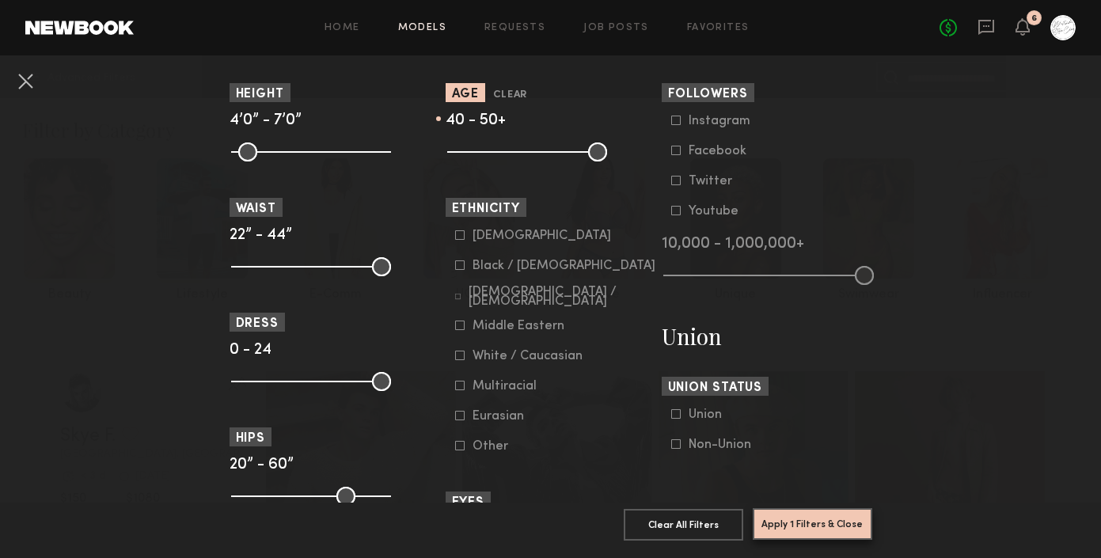
click at [816, 519] on button "Apply 1 Filters & Close" at bounding box center [812, 524] width 119 height 32
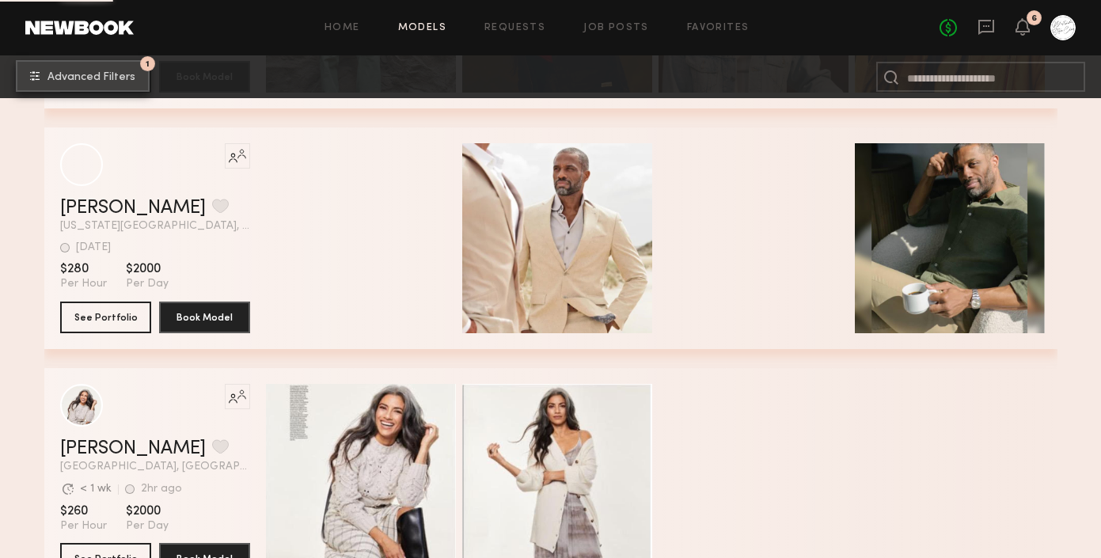
scroll to position [13654, 0]
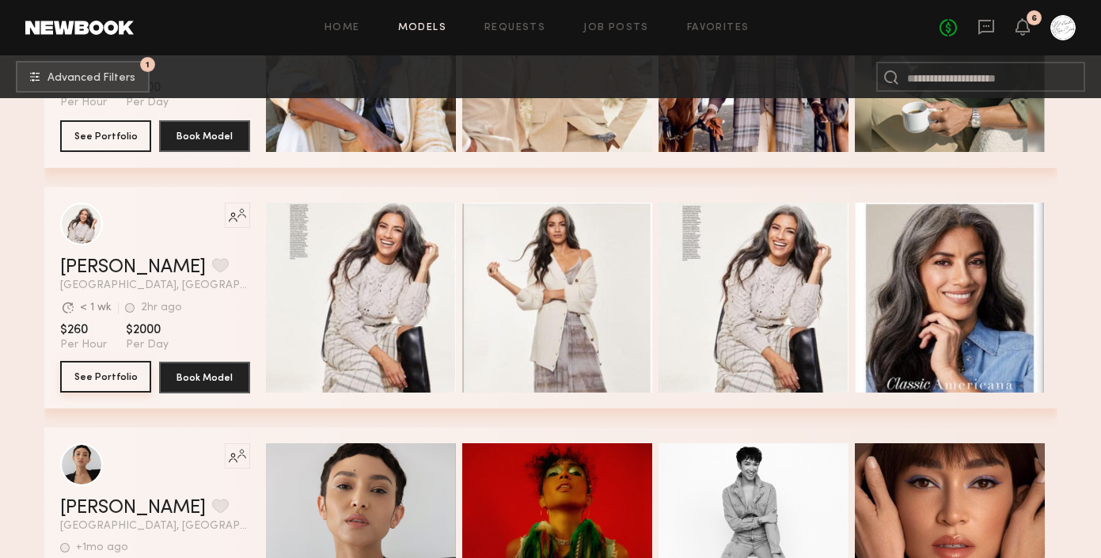
click at [94, 375] on button "See Portfolio" at bounding box center [105, 377] width 91 height 32
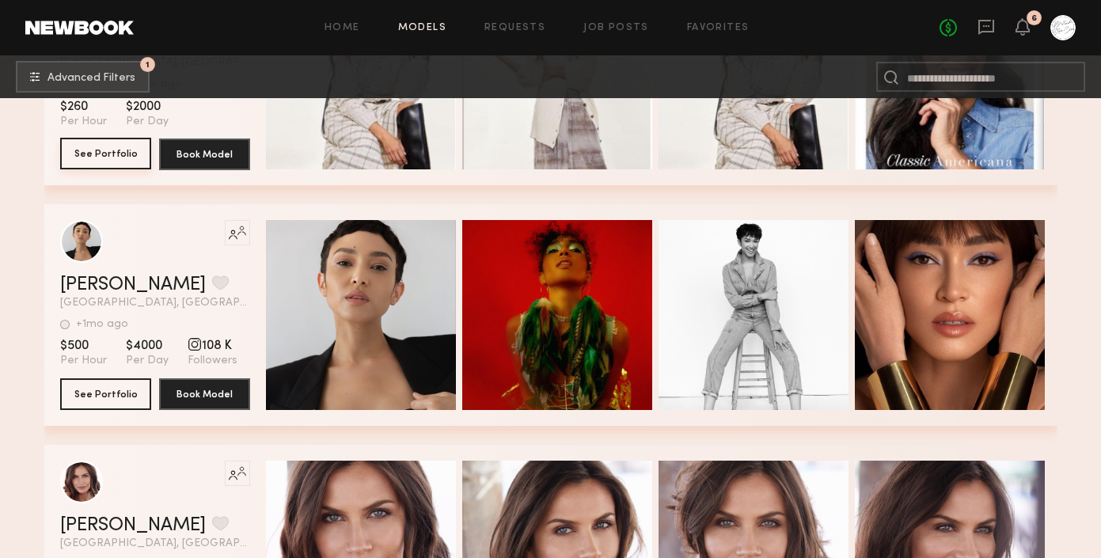
scroll to position [14226, 0]
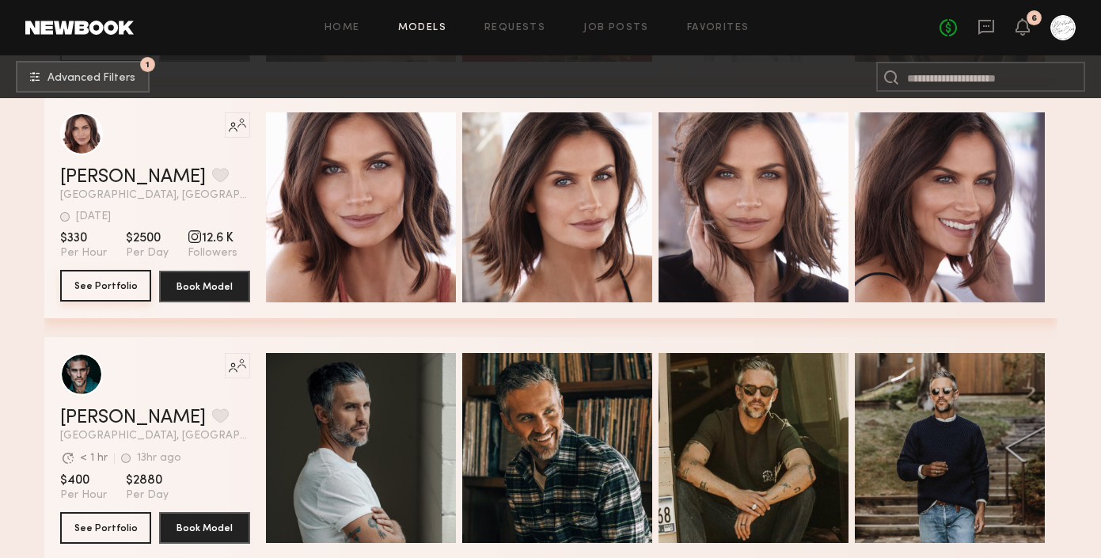
click at [101, 287] on button "See Portfolio" at bounding box center [105, 286] width 91 height 32
click at [212, 180] on button "grid" at bounding box center [220, 175] width 17 height 14
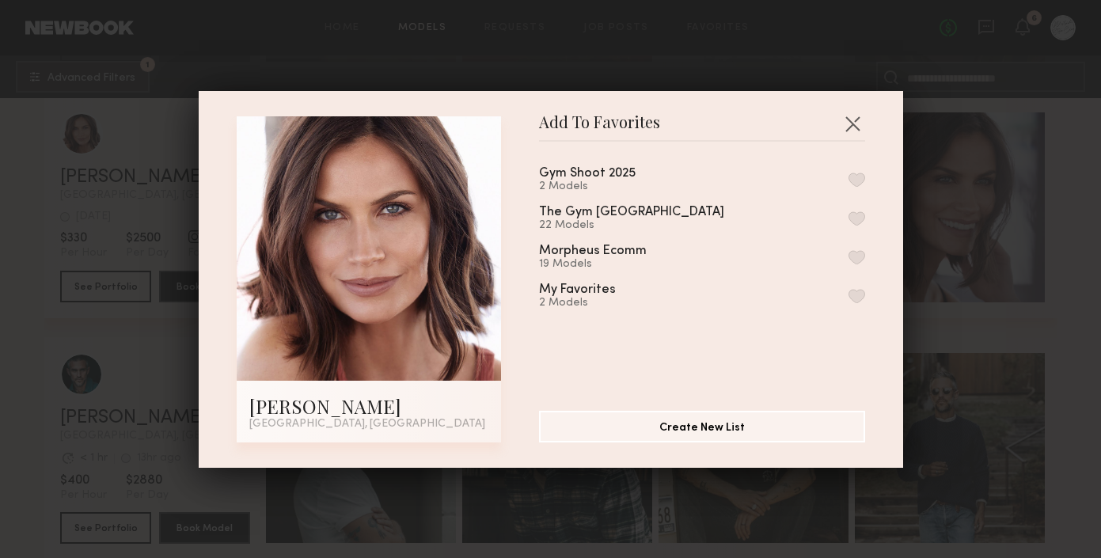
click at [852, 182] on button "button" at bounding box center [856, 180] width 17 height 14
click at [853, 123] on button "button" at bounding box center [852, 123] width 25 height 25
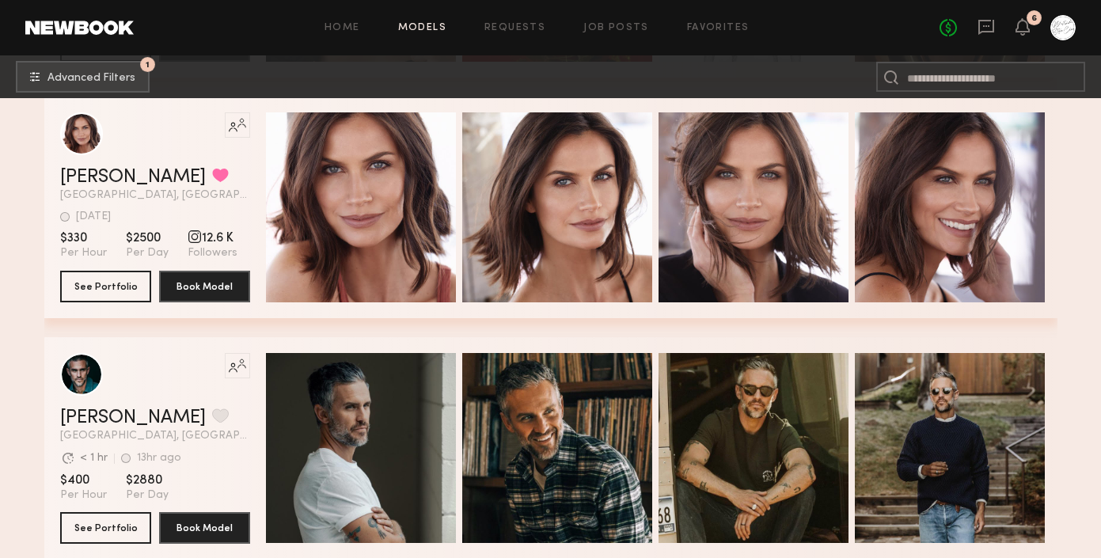
scroll to position [14432, 0]
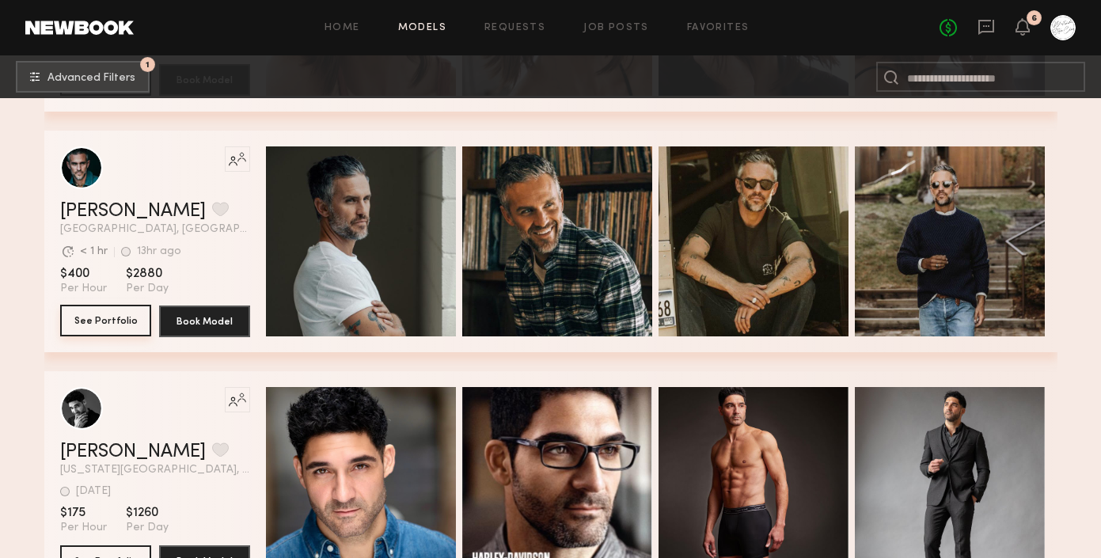
click at [80, 319] on button "See Portfolio" at bounding box center [105, 321] width 91 height 32
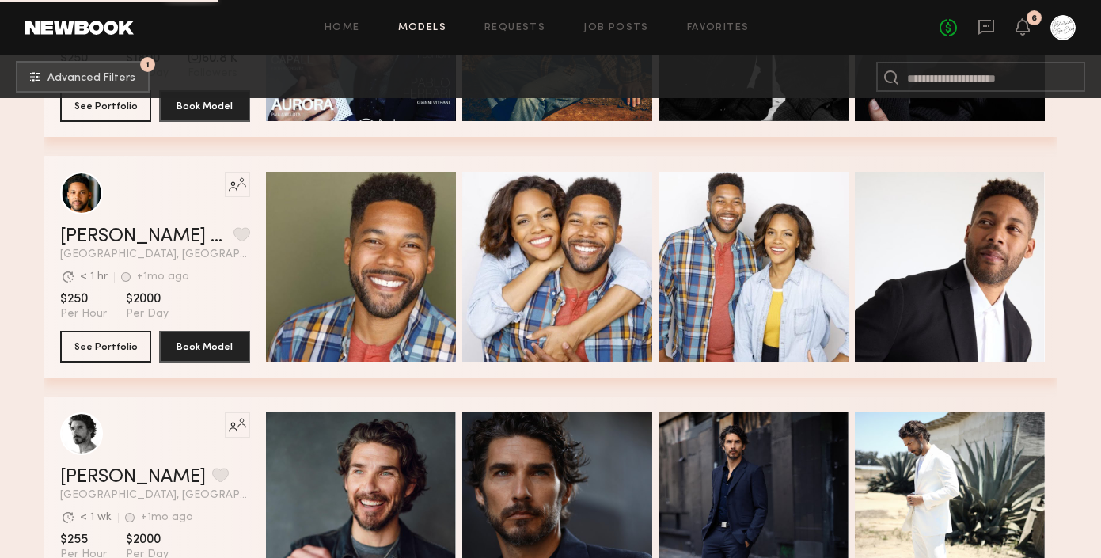
scroll to position [17052, 0]
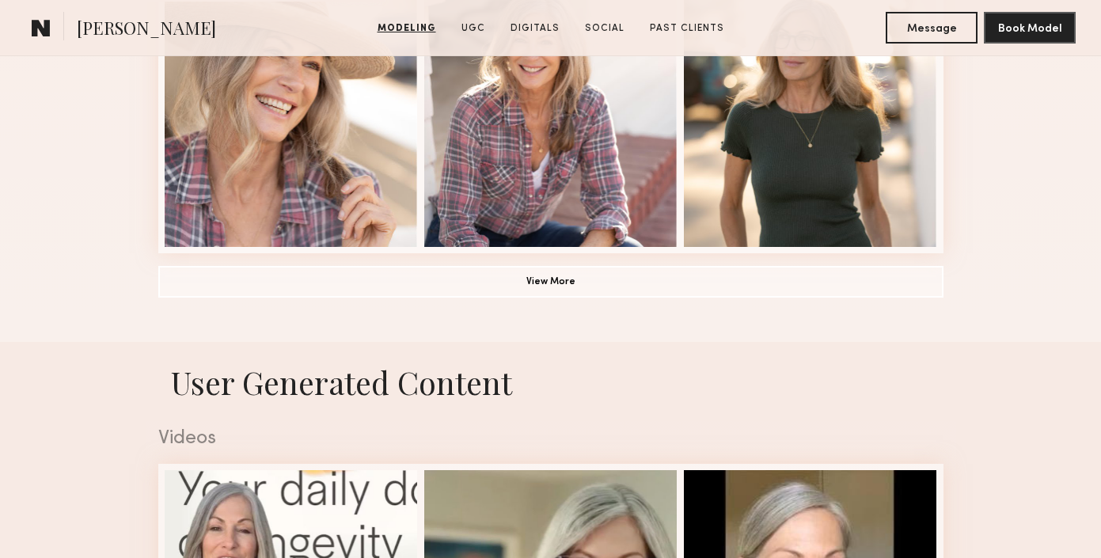
scroll to position [1306, 0]
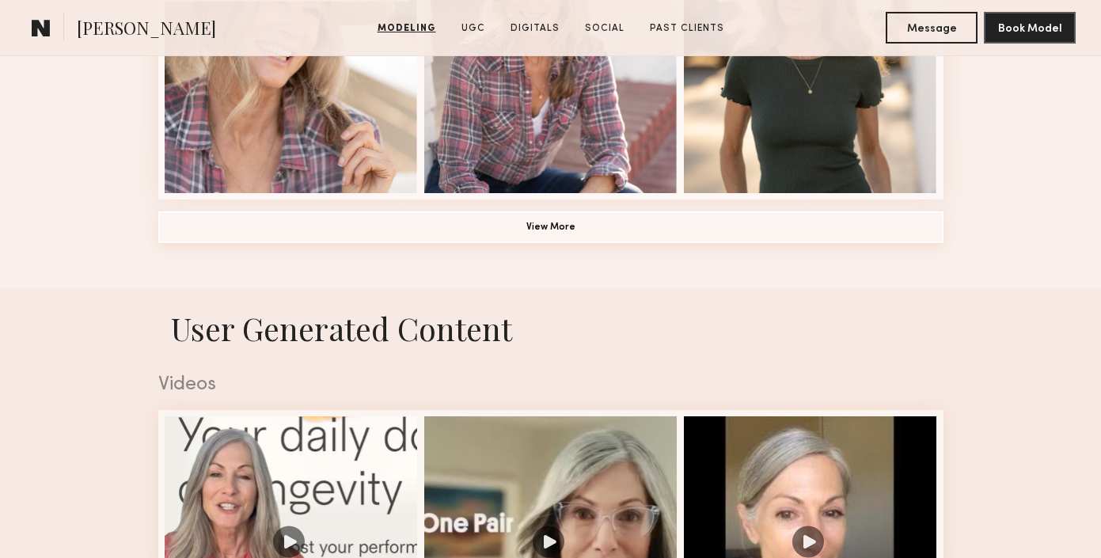
click at [563, 213] on button "View More" at bounding box center [550, 227] width 785 height 32
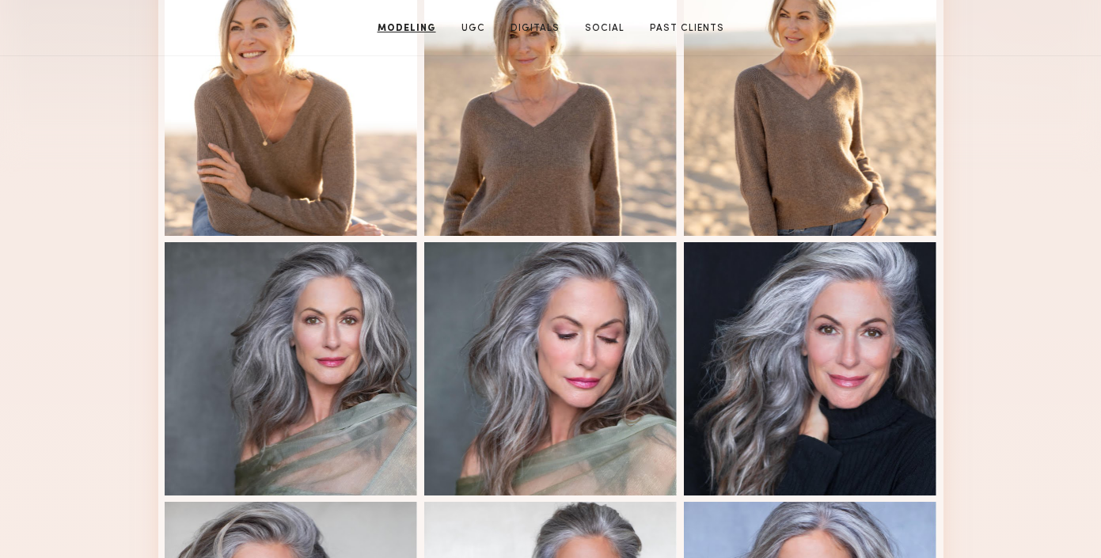
scroll to position [0, 0]
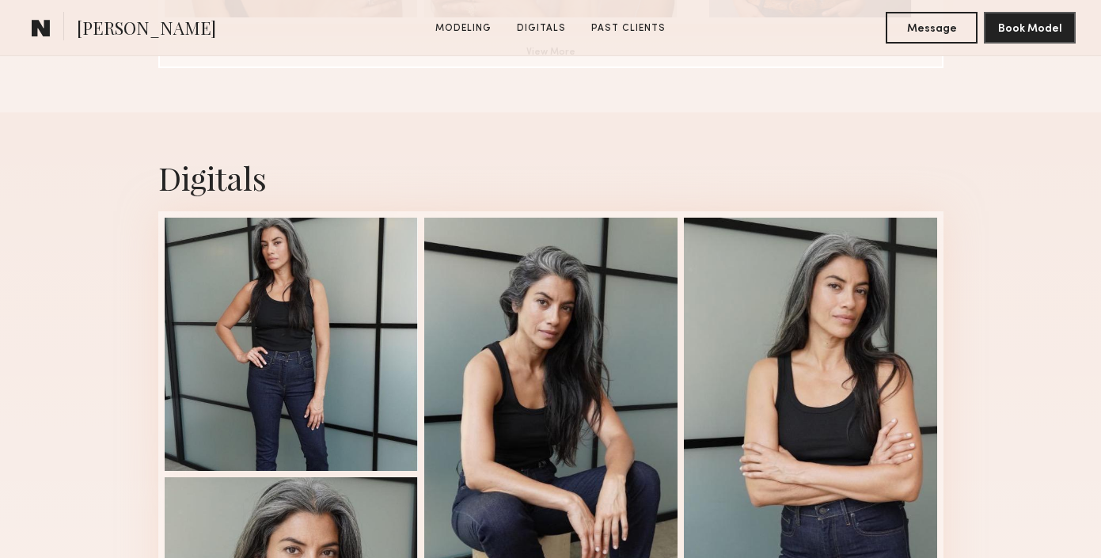
scroll to position [1130, 0]
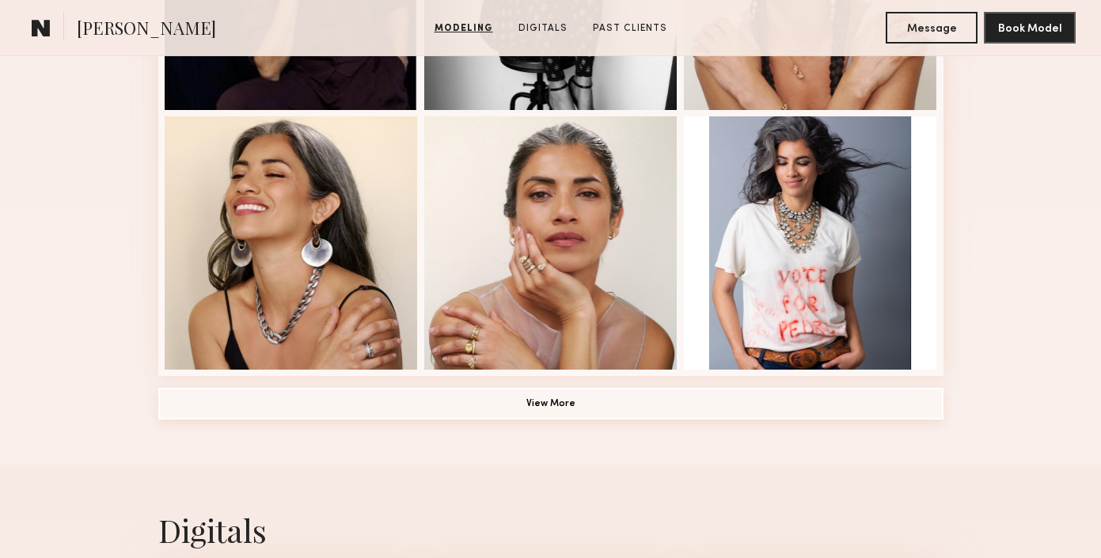
click at [626, 397] on button "View More" at bounding box center [550, 404] width 785 height 32
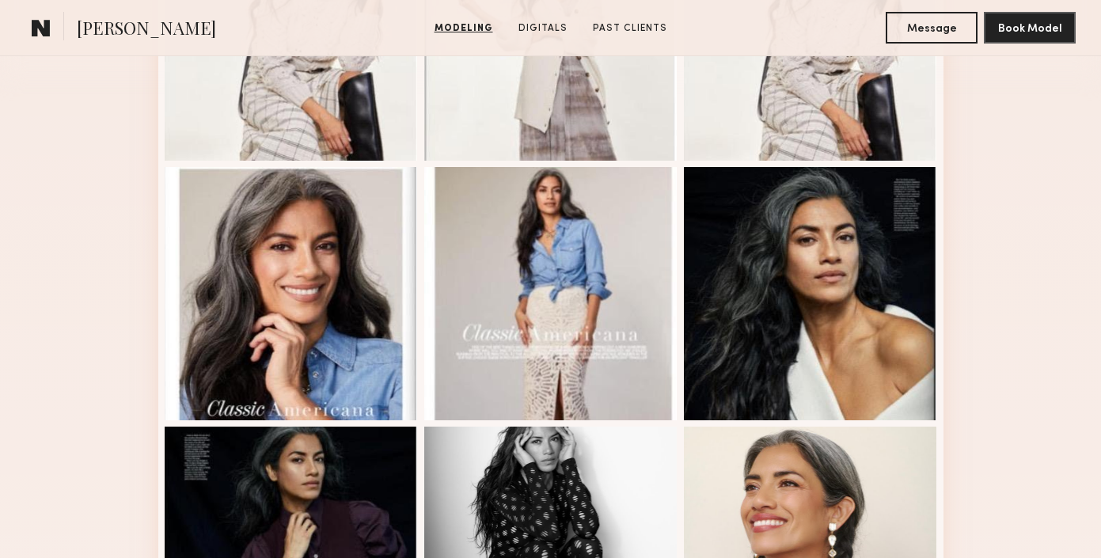
scroll to position [0, 0]
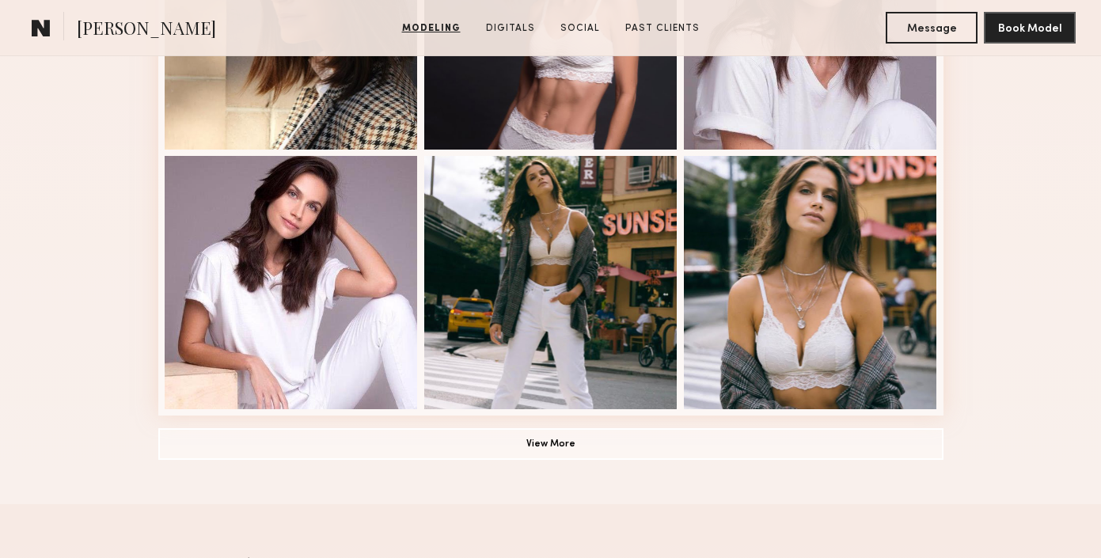
scroll to position [1128, 0]
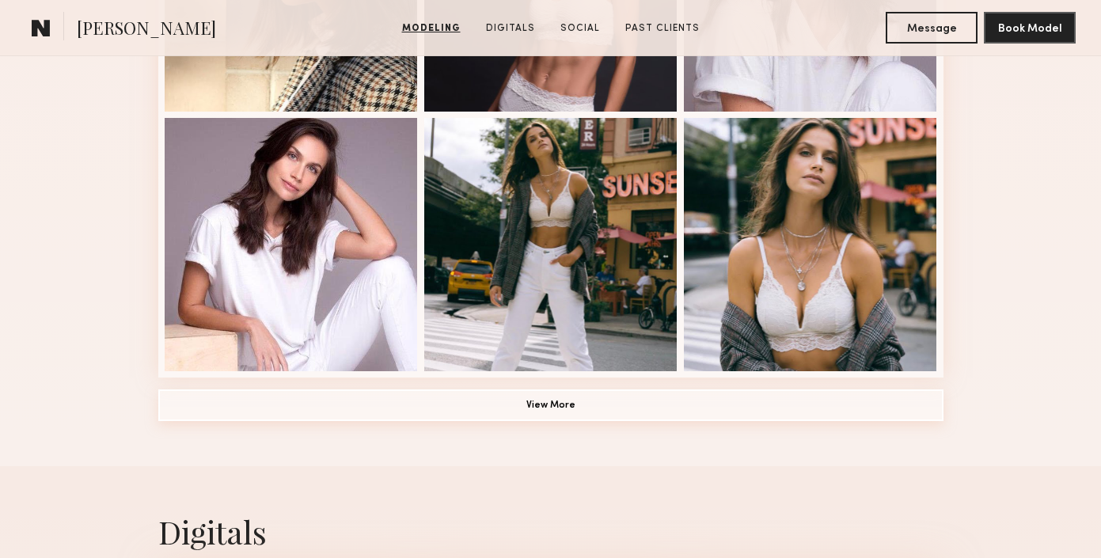
click at [559, 400] on button "View More" at bounding box center [550, 405] width 785 height 32
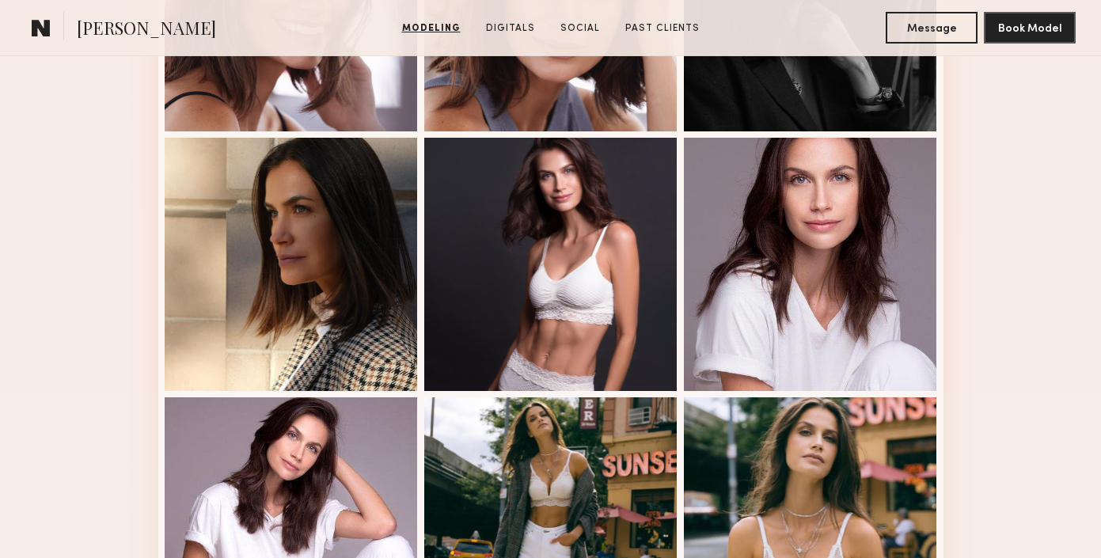
scroll to position [0, 0]
